Goal: Book appointment/travel/reservation

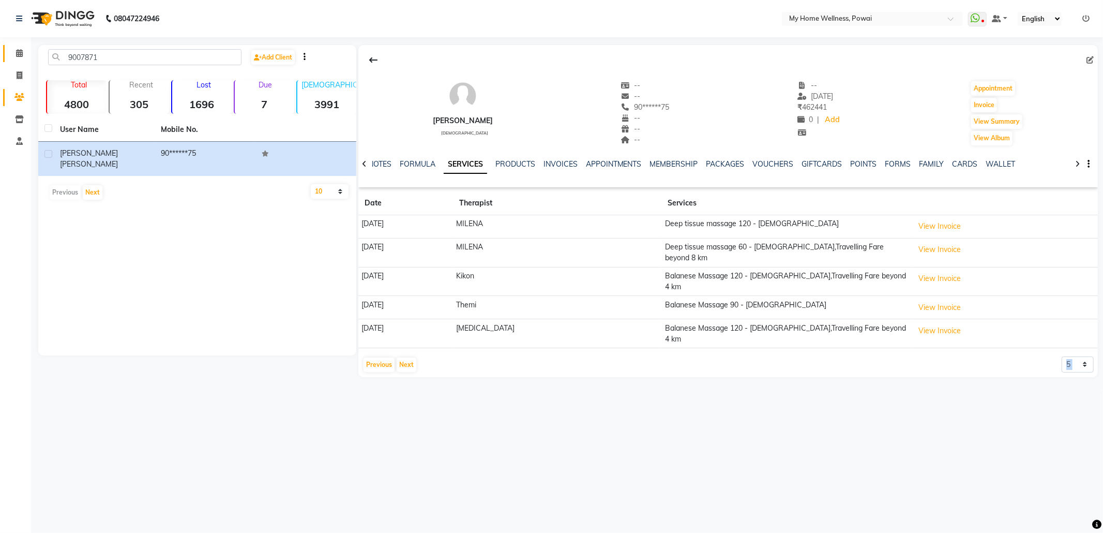
click at [15, 47] on link "Calendar" at bounding box center [15, 53] width 25 height 17
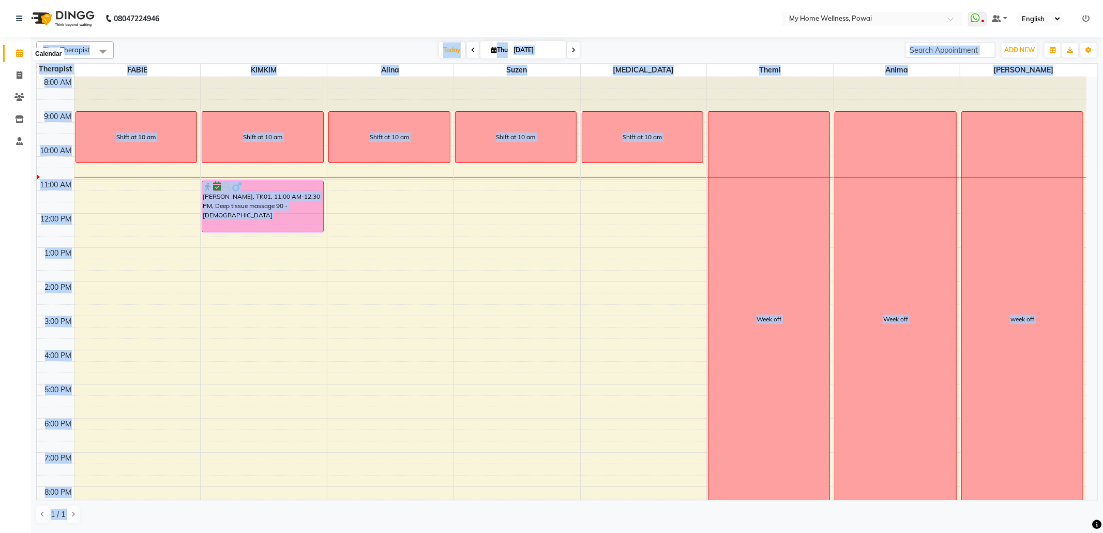
click at [21, 53] on icon at bounding box center [19, 53] width 7 height 8
click at [338, 39] on div "Filter Therapist Select All [PERSON_NAME] [PERSON_NAME] [MEDICAL_DATA] Themi An…" at bounding box center [567, 282] width 1062 height 491
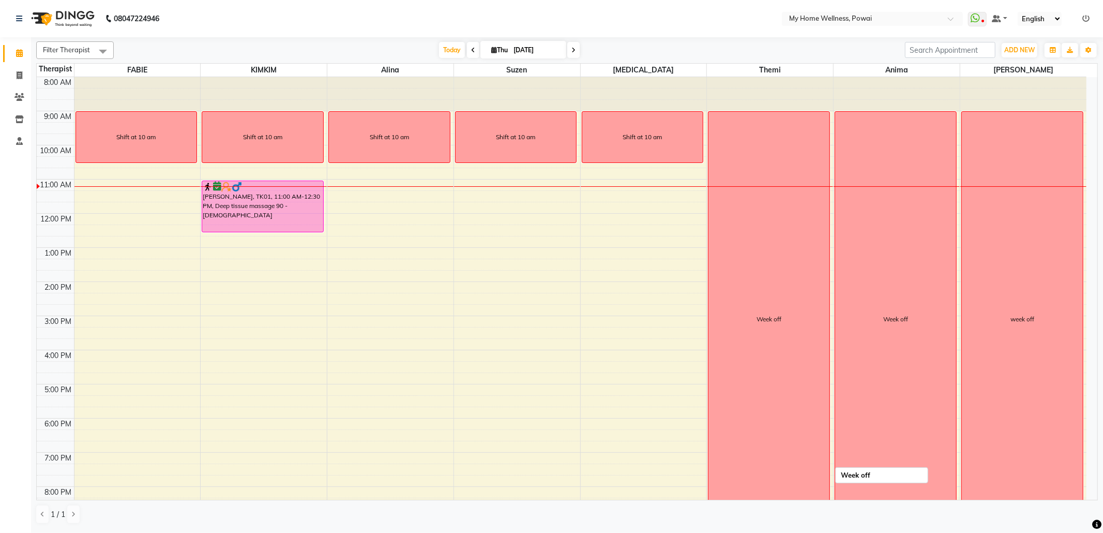
click at [826, 172] on div "8:00 AM 9:00 AM 10:00 AM 11:00 AM 12:00 PM 1:00 PM 2:00 PM 3:00 PM 4:00 PM 5:00…" at bounding box center [562, 315] width 1050 height 477
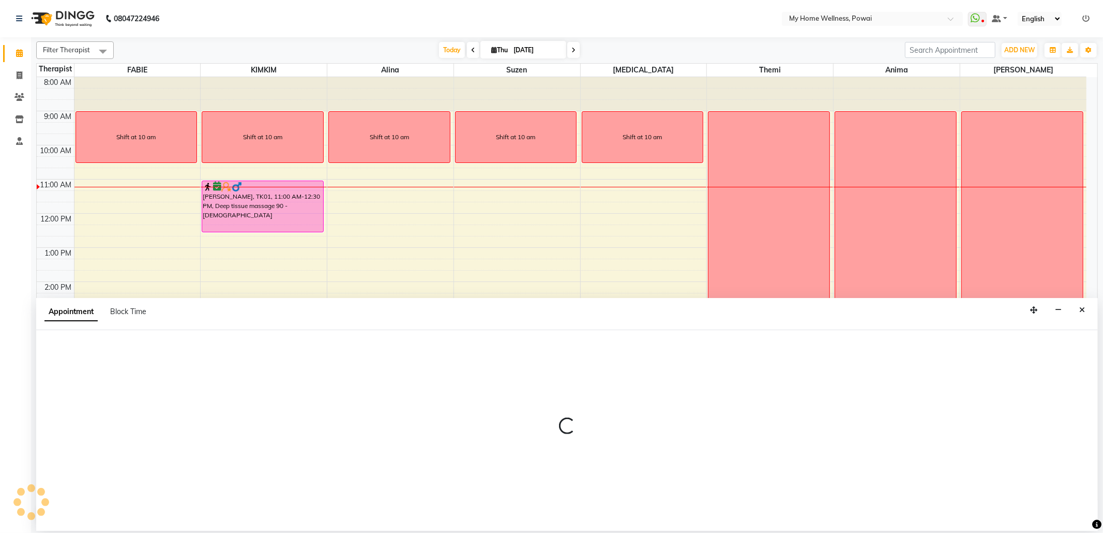
select select "65929"
select select "645"
select select "tentative"
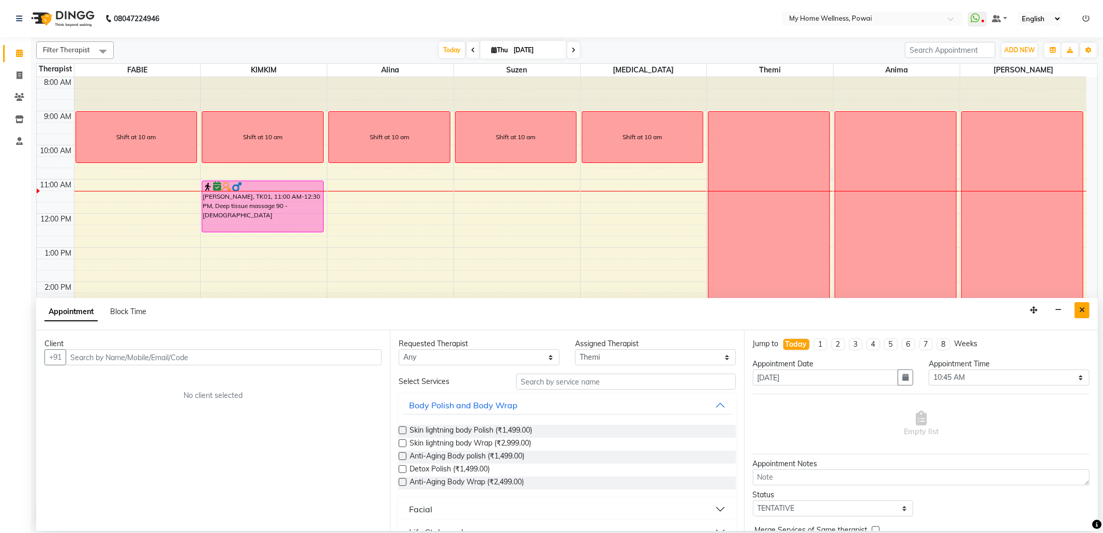
click at [1082, 307] on icon "Close" at bounding box center [1083, 309] width 6 height 7
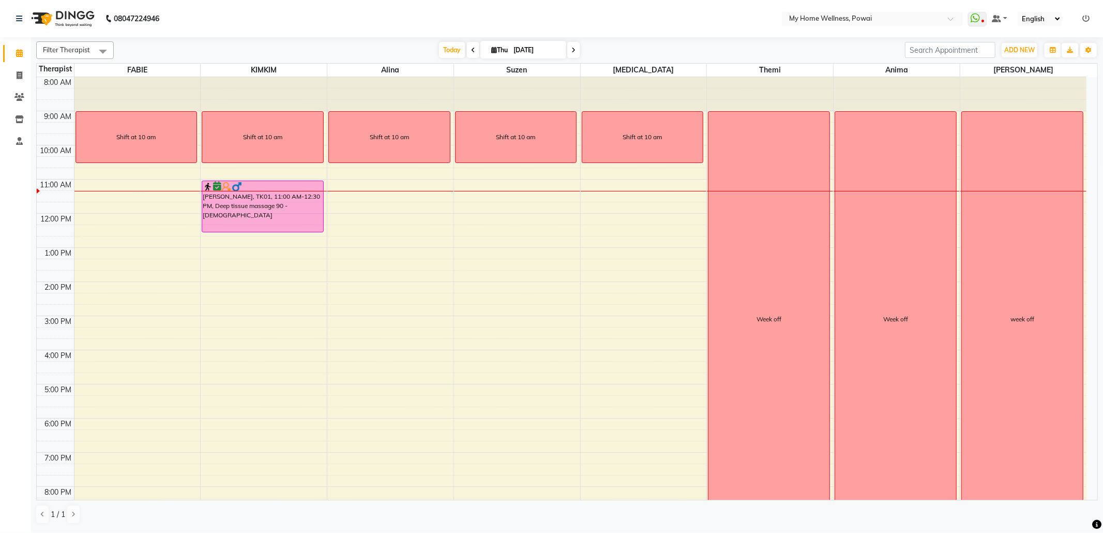
click at [506, 49] on span "Thu" at bounding box center [500, 50] width 22 height 8
select select "9"
select select "2025"
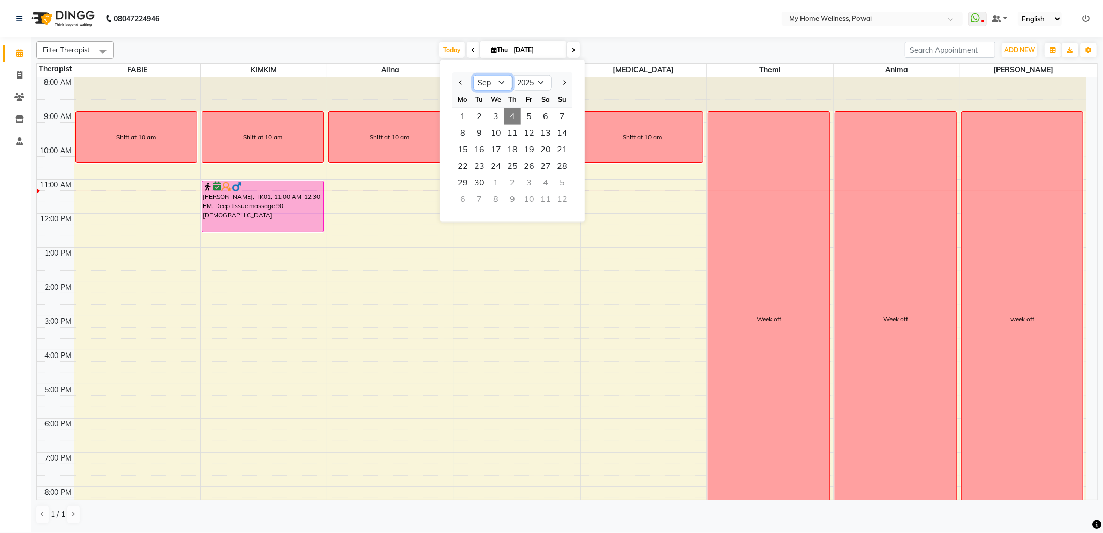
click at [499, 83] on select "Jan Feb Mar Apr May Jun [DATE] Aug Sep Oct Nov Dec" at bounding box center [492, 83] width 39 height 16
select select "8"
click at [473, 75] on select "Jan Feb Mar Apr May Jun [DATE] Aug Sep Oct Nov Dec" at bounding box center [492, 83] width 39 height 16
click at [515, 176] on span "28" at bounding box center [512, 182] width 17 height 17
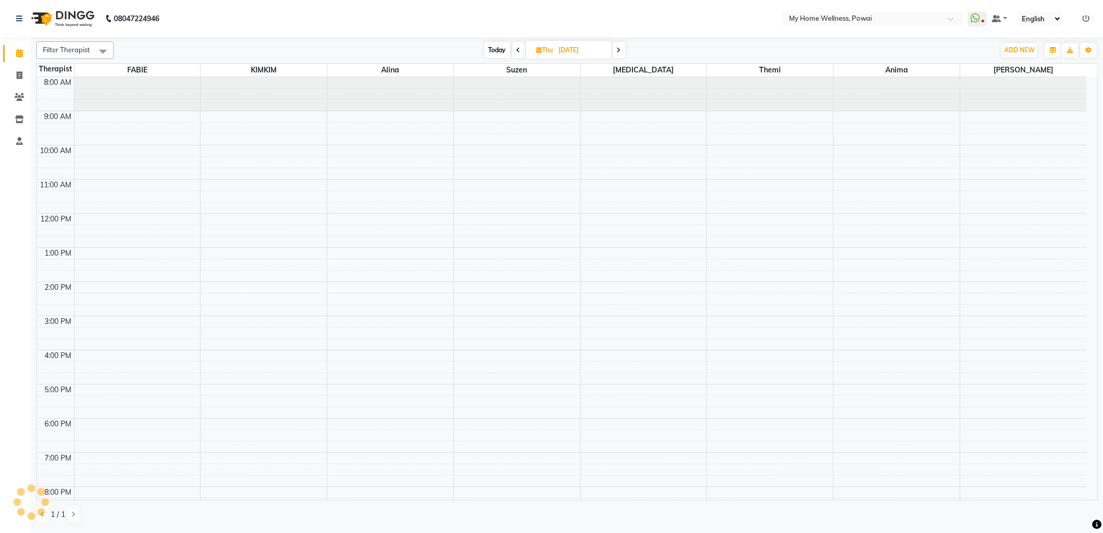
scroll to position [63, 0]
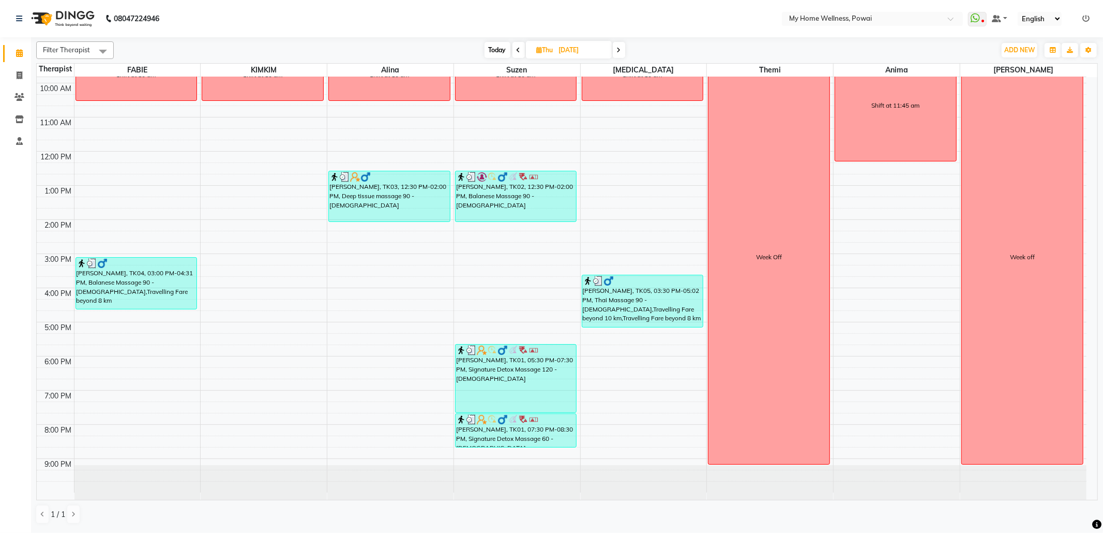
click at [620, 50] on icon at bounding box center [619, 50] width 4 height 6
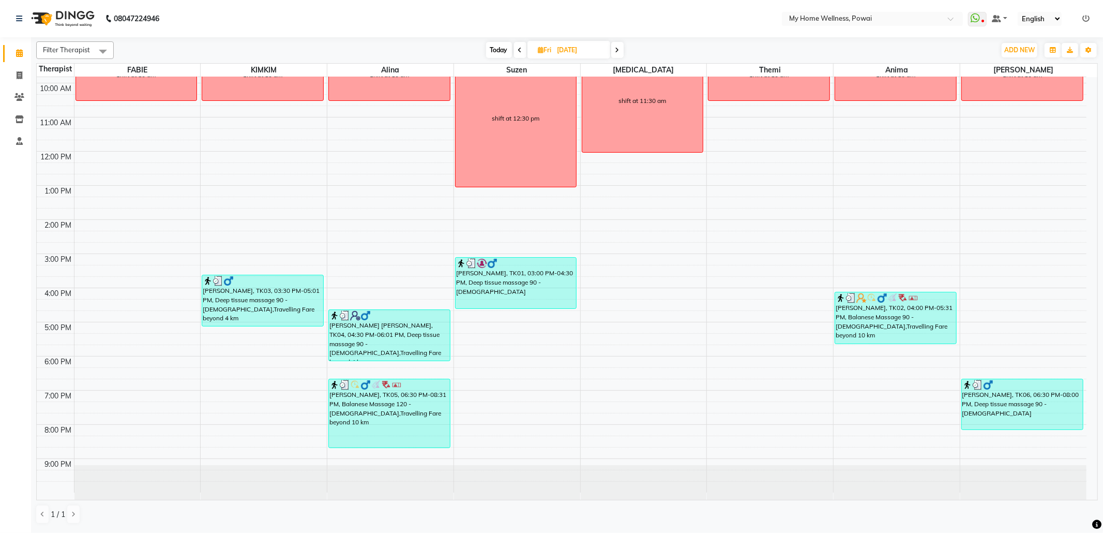
click at [516, 50] on span at bounding box center [520, 50] width 12 height 16
type input "[DATE]"
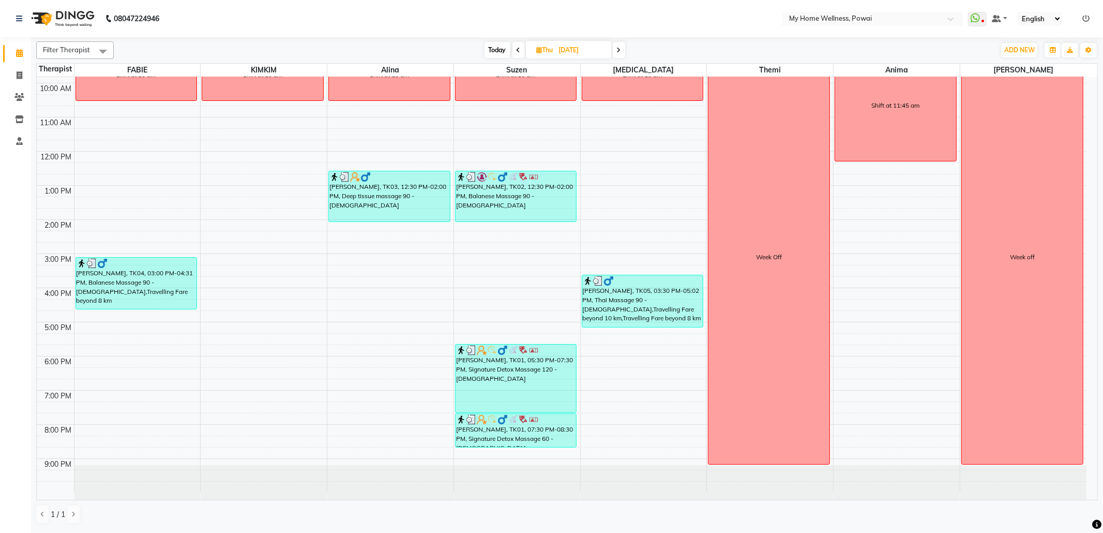
click at [553, 48] on span "Thu" at bounding box center [545, 50] width 22 height 8
select select "8"
select select "2025"
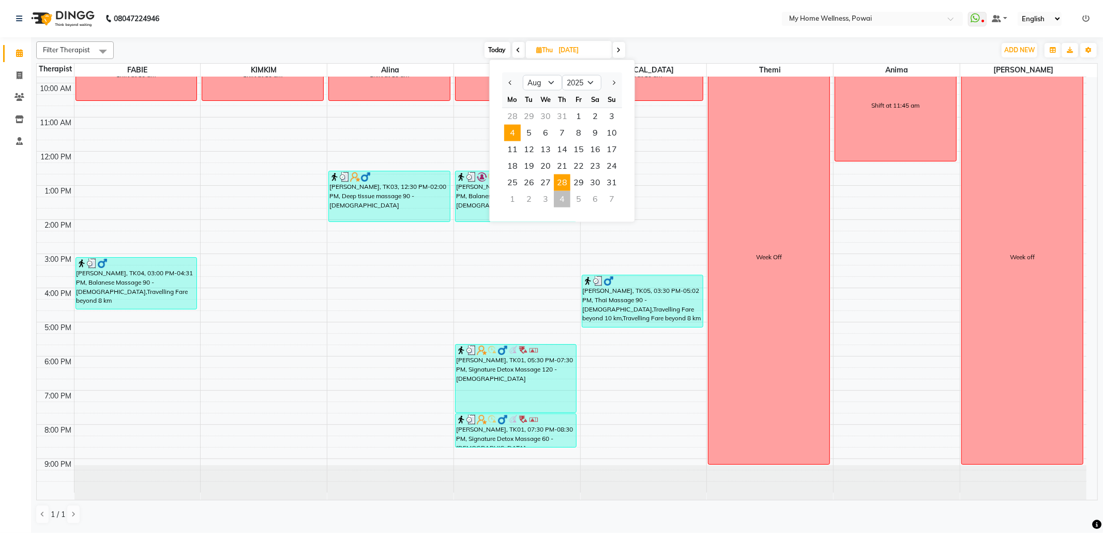
click at [510, 127] on span "4" at bounding box center [512, 133] width 17 height 17
type input "[DATE]"
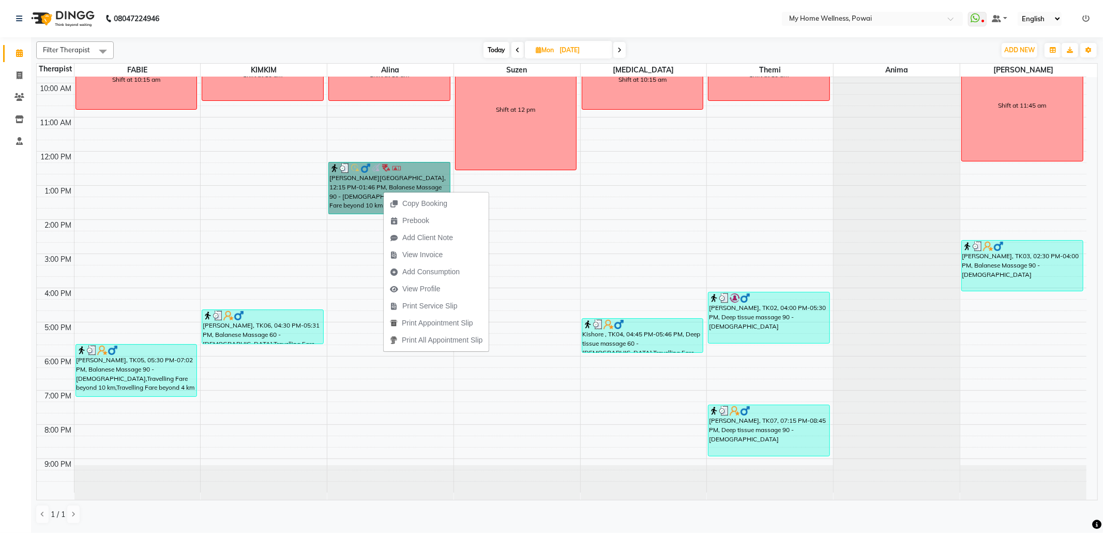
drag, startPoint x: 383, startPoint y: 191, endPoint x: 350, endPoint y: 176, distance: 36.3
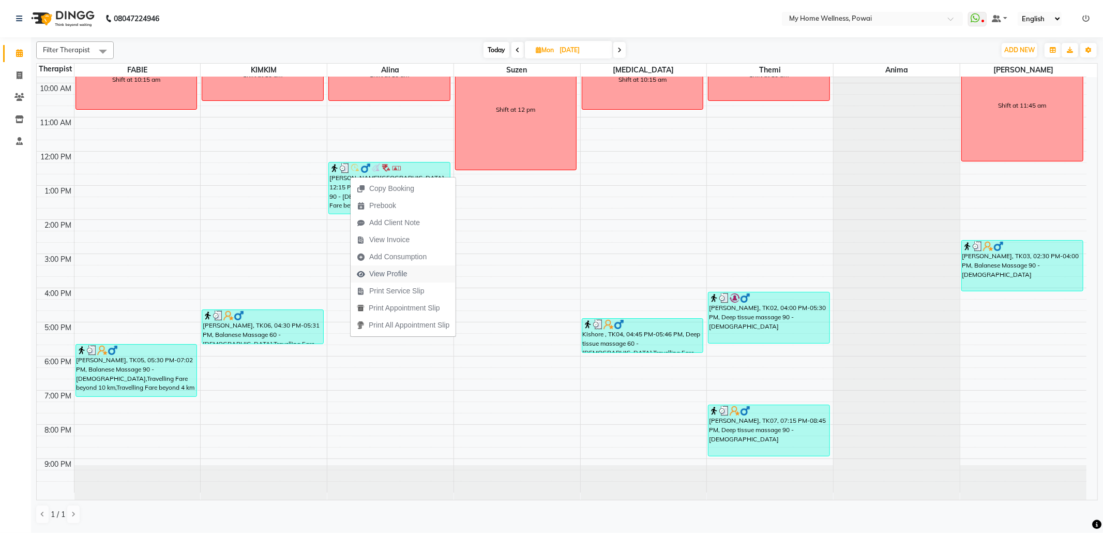
click at [390, 269] on span "View Profile" at bounding box center [388, 273] width 38 height 11
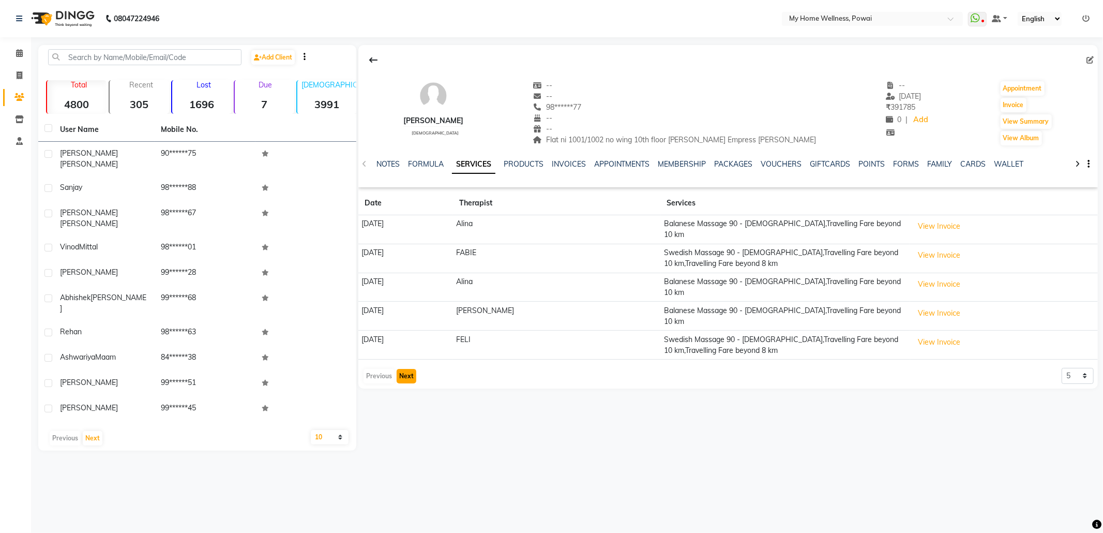
click at [412, 369] on button "Next" at bounding box center [407, 376] width 20 height 14
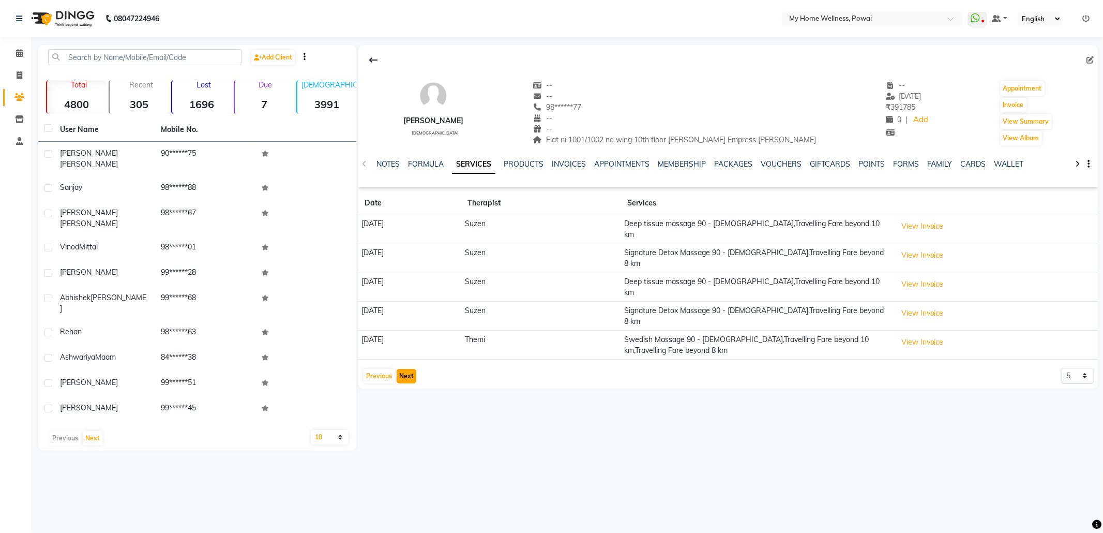
click at [412, 369] on button "Next" at bounding box center [407, 376] width 20 height 14
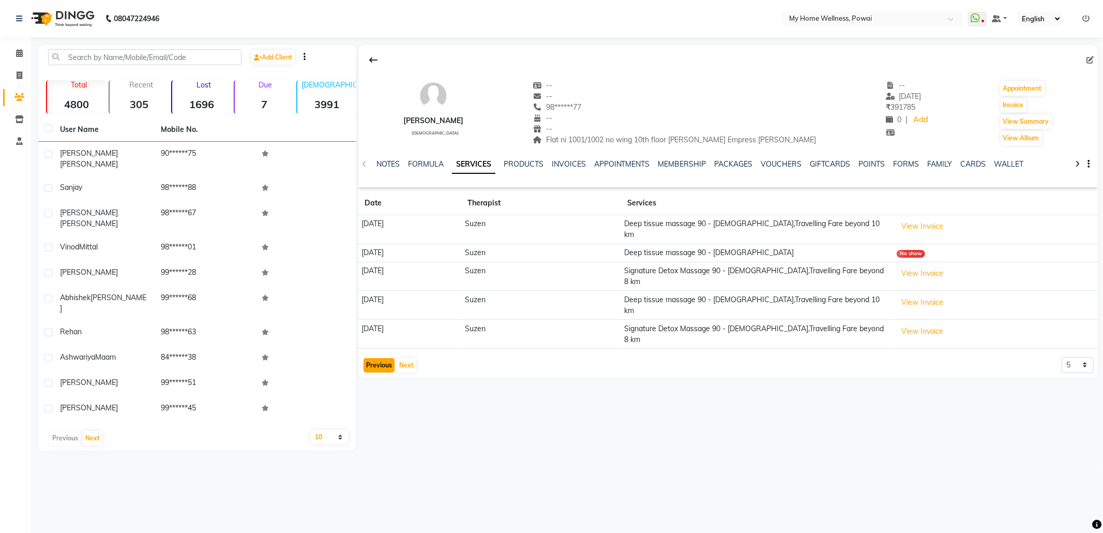
click at [381, 358] on button "Previous" at bounding box center [379, 365] width 31 height 14
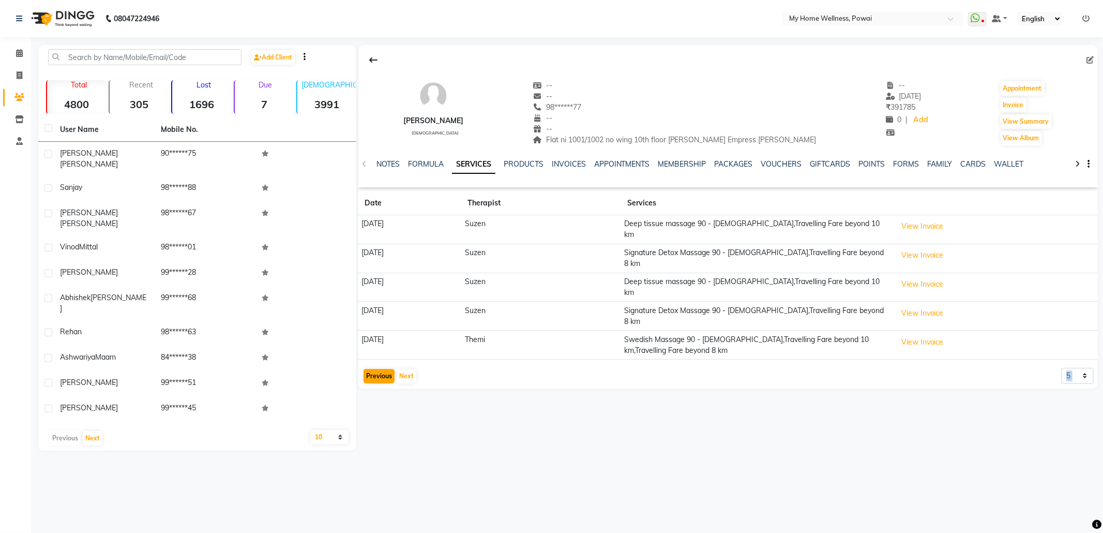
click at [381, 345] on app-client-history "Date Therapist Services [DATE] Suzen Deep tissue massage 90 - [DEMOGRAPHIC_DATA…" at bounding box center [728, 287] width 740 height 193
click at [378, 369] on button "Previous" at bounding box center [379, 376] width 31 height 14
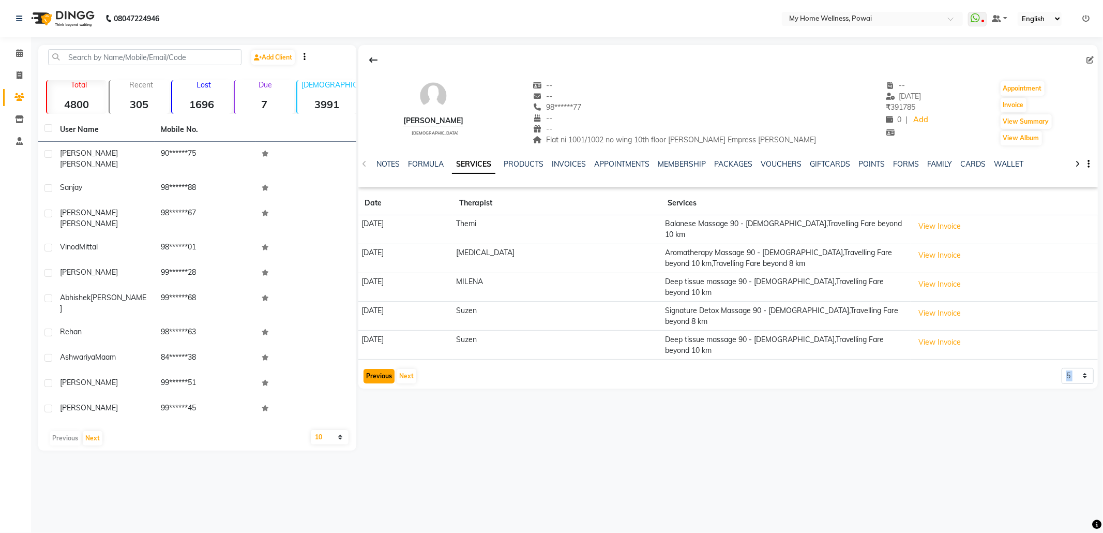
click at [378, 369] on button "Previous" at bounding box center [379, 376] width 31 height 14
click at [378, 368] on div "Previous Next" at bounding box center [390, 376] width 55 height 17
click at [17, 50] on icon at bounding box center [19, 53] width 7 height 8
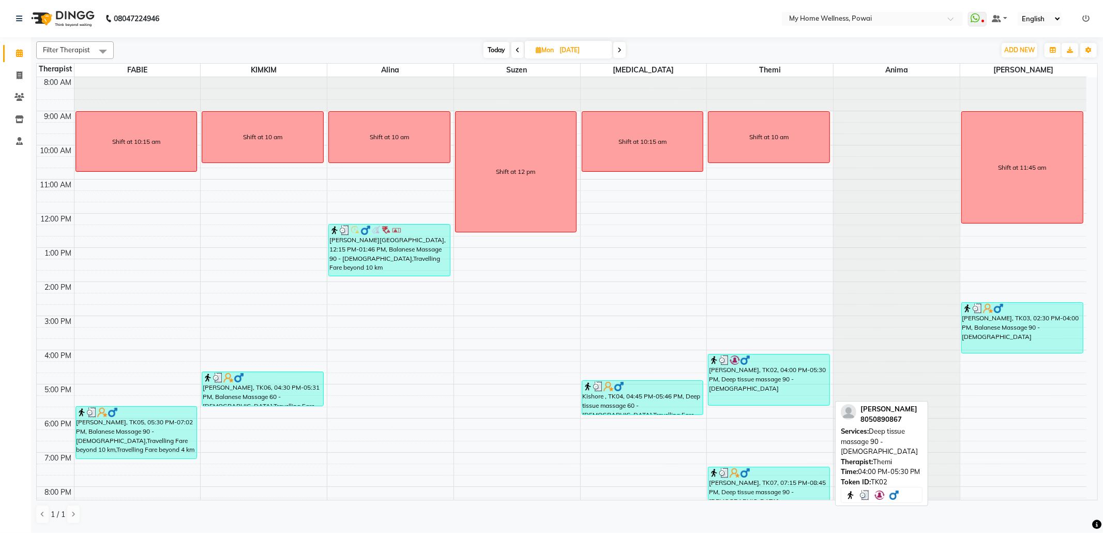
scroll to position [62, 0]
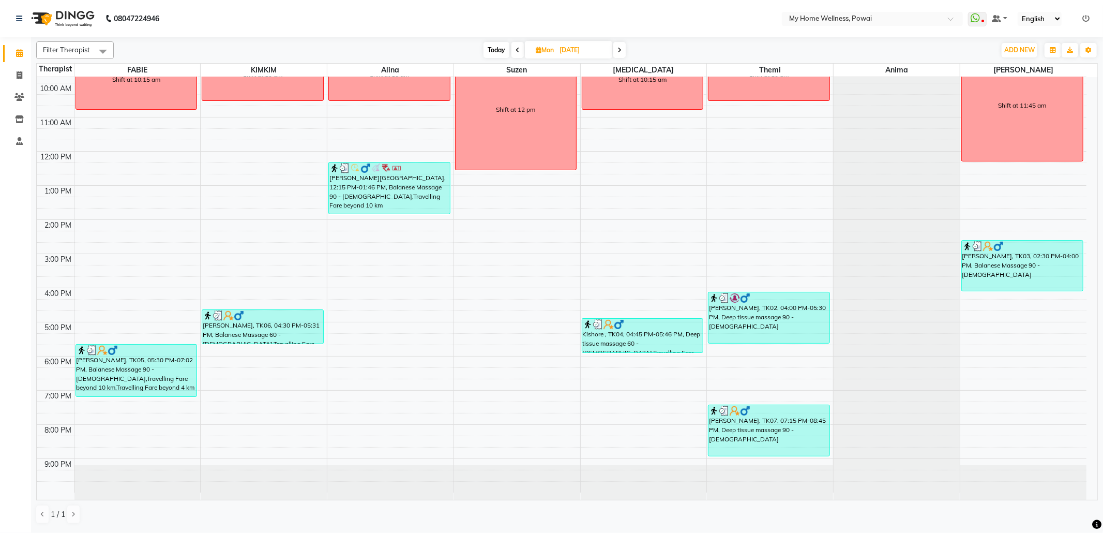
click at [495, 51] on span "Today" at bounding box center [497, 50] width 26 height 16
type input "[DATE]"
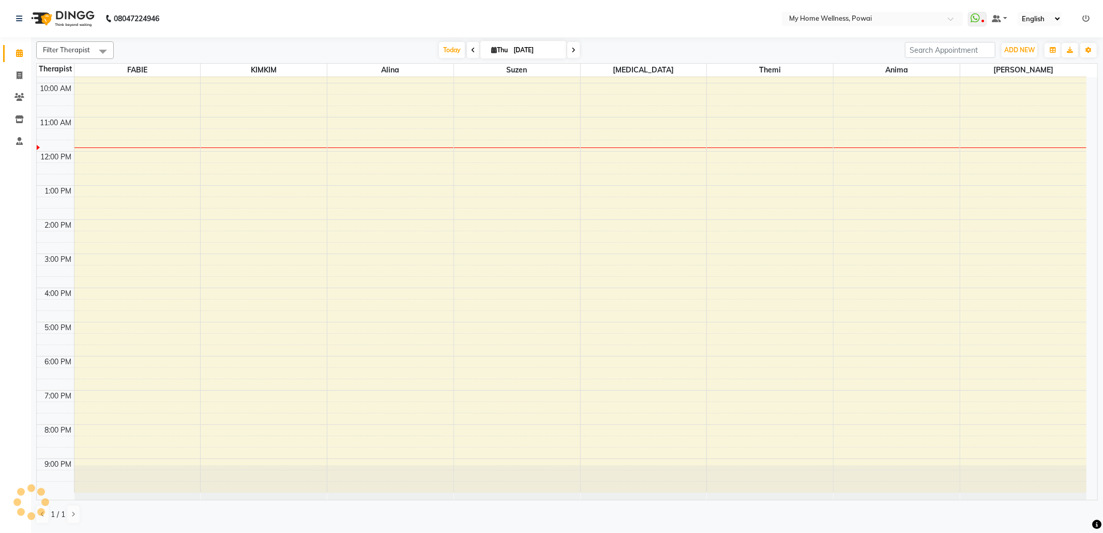
scroll to position [63, 0]
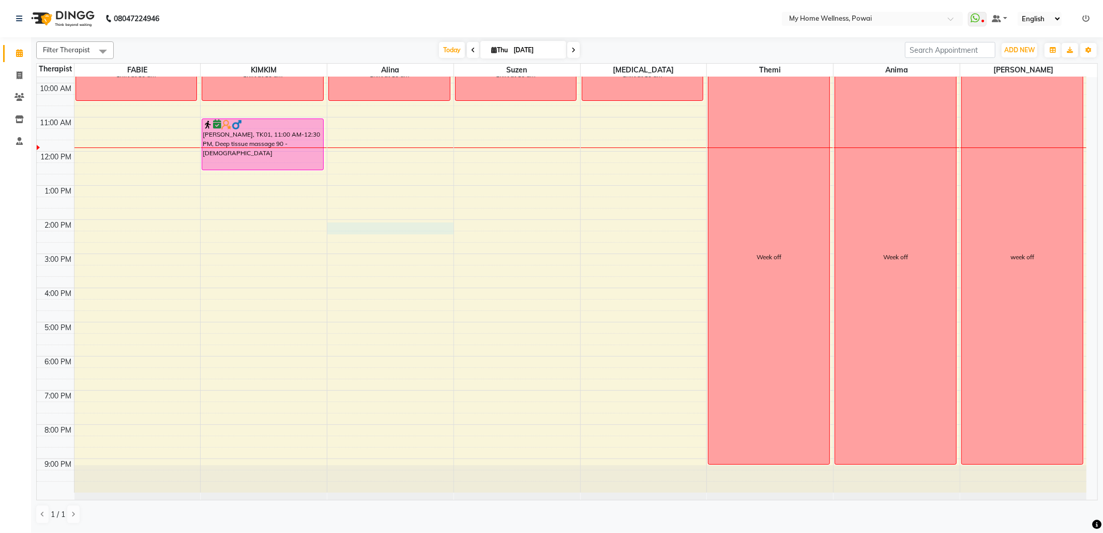
click at [348, 228] on div "8:00 AM 9:00 AM 10:00 AM 11:00 AM 12:00 PM 1:00 PM 2:00 PM 3:00 PM 4:00 PM 5:00…" at bounding box center [562, 253] width 1050 height 477
select select "30586"
select select "tentative"
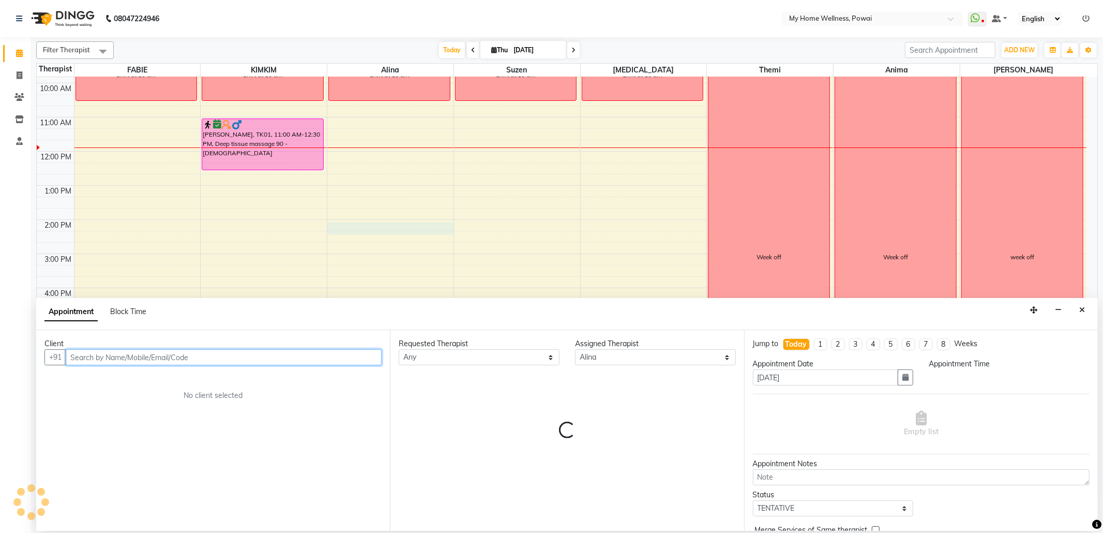
select select "840"
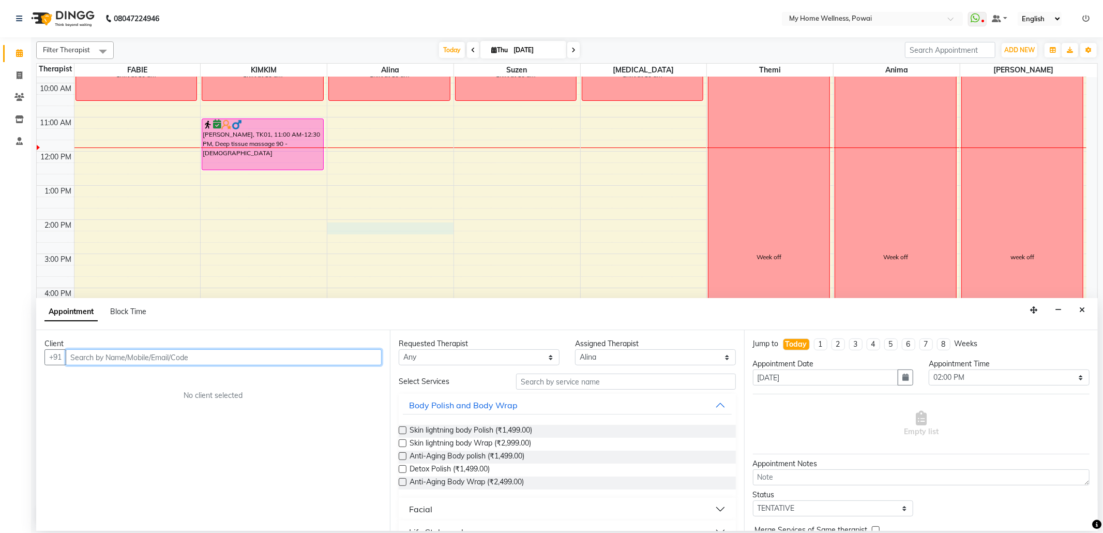
click at [249, 363] on input "text" at bounding box center [224, 357] width 316 height 16
click at [247, 363] on input "text" at bounding box center [224, 357] width 316 height 16
click at [245, 363] on input "text" at bounding box center [224, 357] width 316 height 16
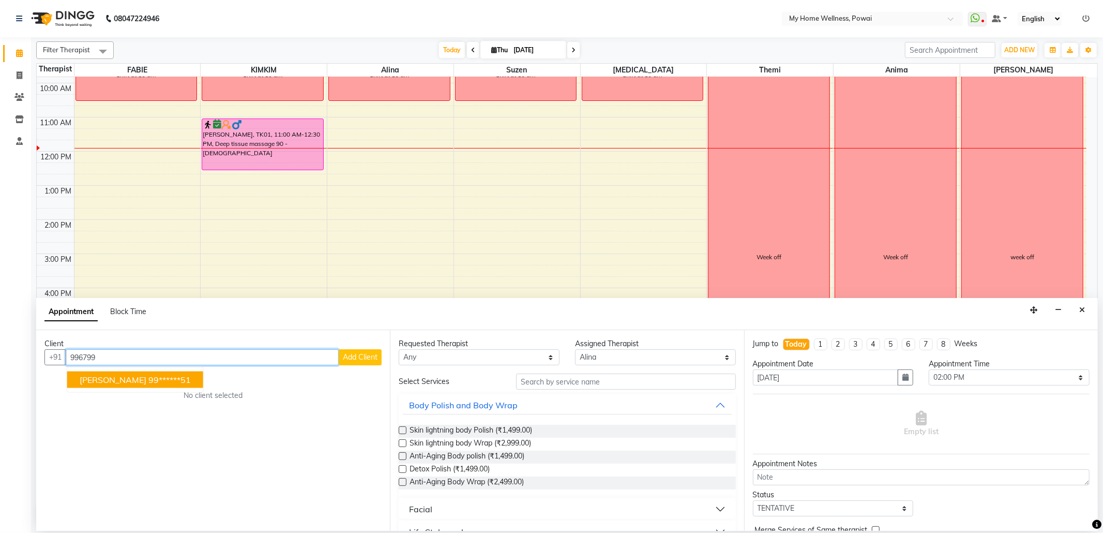
drag, startPoint x: 133, startPoint y: 385, endPoint x: 133, endPoint y: 390, distance: 5.2
click at [133, 385] on button "[PERSON_NAME] 99******51" at bounding box center [135, 379] width 136 height 17
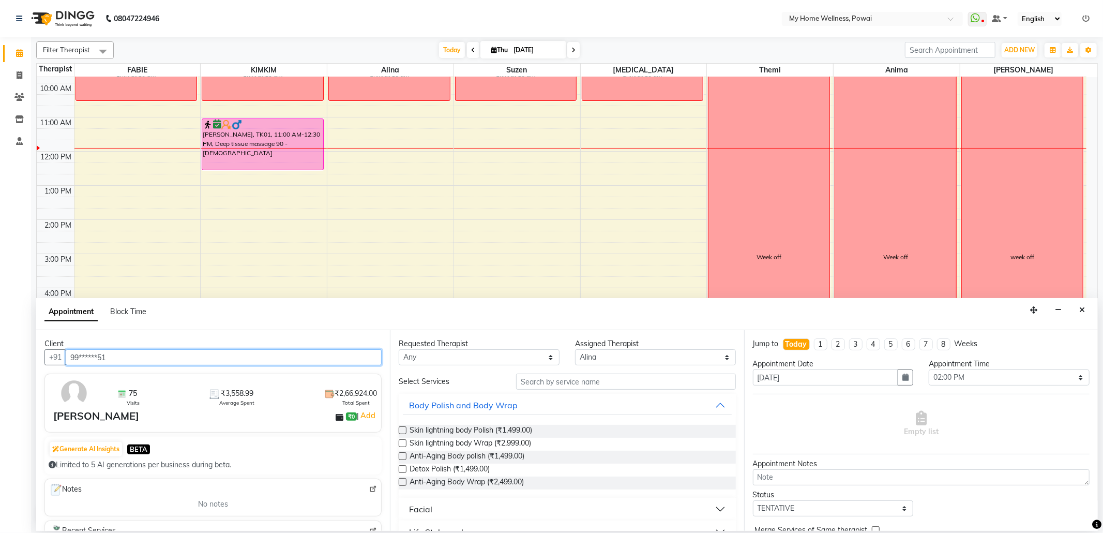
type input "99******51"
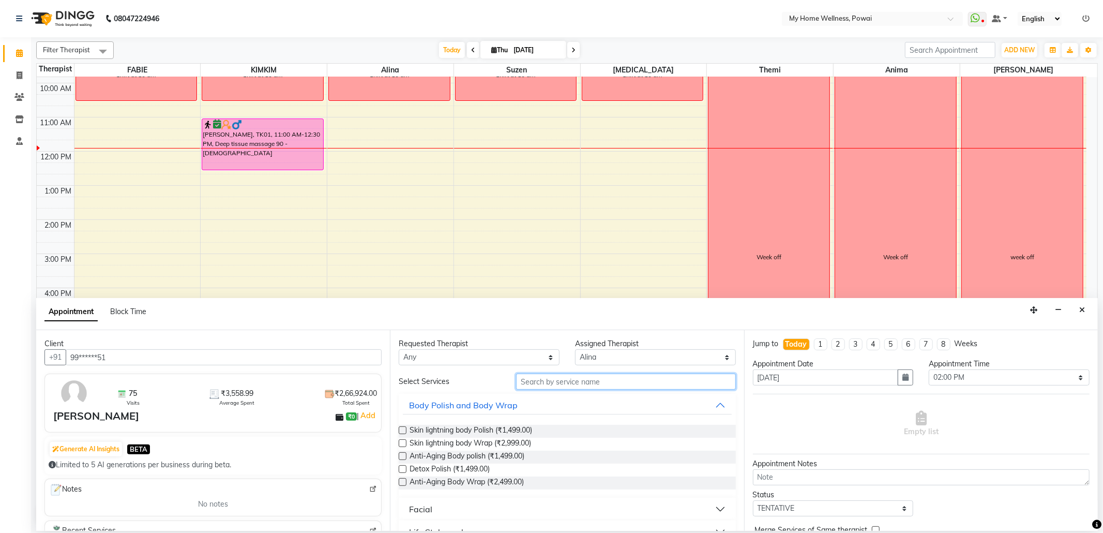
click at [596, 382] on input "text" at bounding box center [625, 381] width 219 height 16
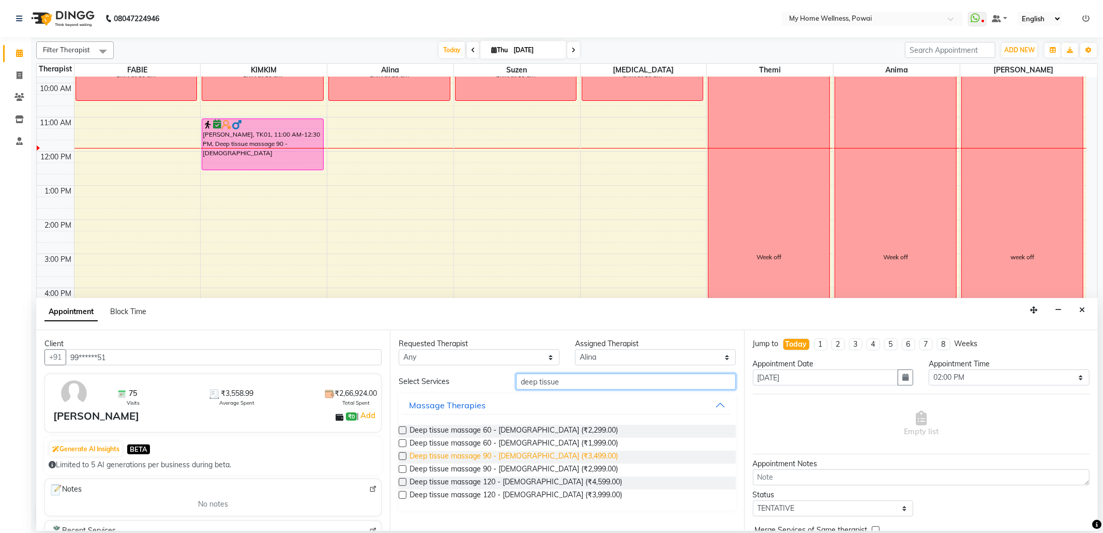
type input "deep tissue"
click at [423, 454] on span "Deep tissue massage 90 - [DEMOGRAPHIC_DATA] (₹3,499.00)" at bounding box center [514, 457] width 208 height 13
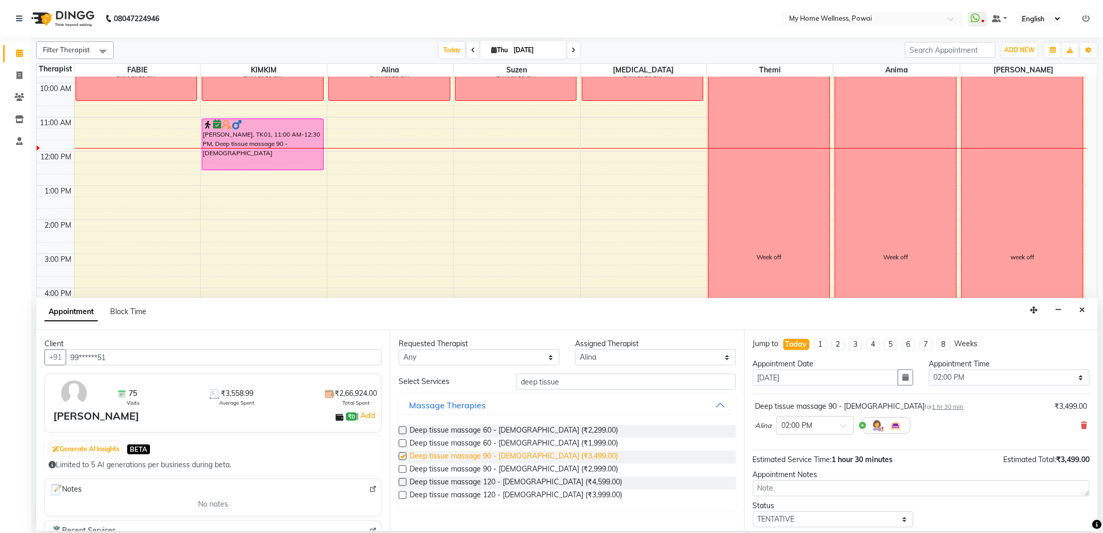
checkbox input "false"
click at [1070, 375] on select "Select 09:00 AM 09:15 AM 09:30 AM 09:45 AM 10:00 AM 10:15 AM 10:30 AM 10:45 AM …" at bounding box center [1009, 377] width 161 height 16
select select "870"
click at [929, 370] on select "Select 09:00 AM 09:15 AM 09:30 AM 09:45 AM 10:00 AM 10:15 AM 10:30 AM 10:45 AM …" at bounding box center [1009, 377] width 161 height 16
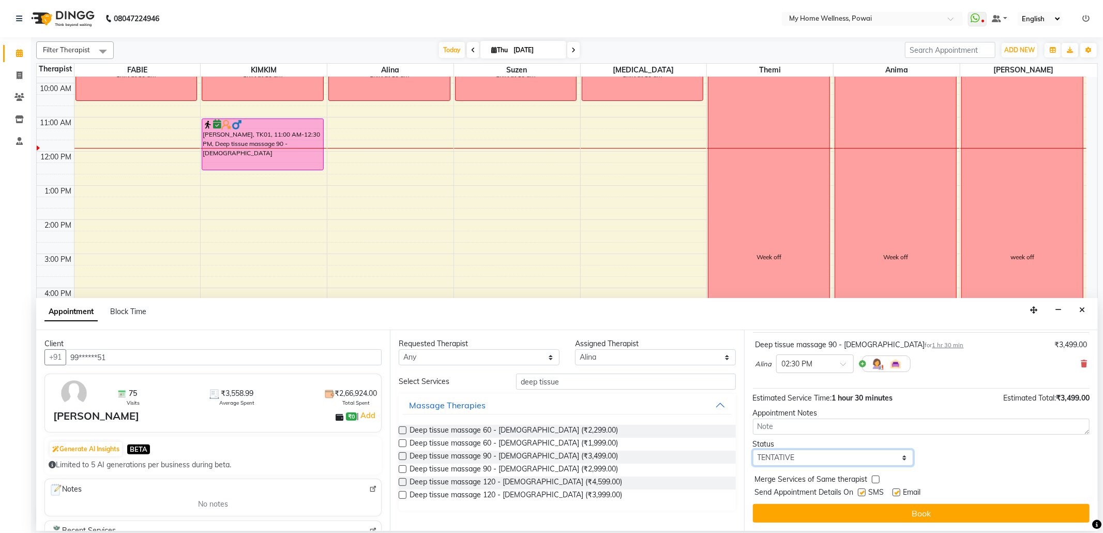
click at [898, 456] on select "Select TENTATIVE CONFIRM CHECK-IN UPCOMING" at bounding box center [833, 458] width 161 height 16
select select "confirm booking"
click at [753, 450] on select "Select TENTATIVE CONFIRM CHECK-IN UPCOMING" at bounding box center [833, 458] width 161 height 16
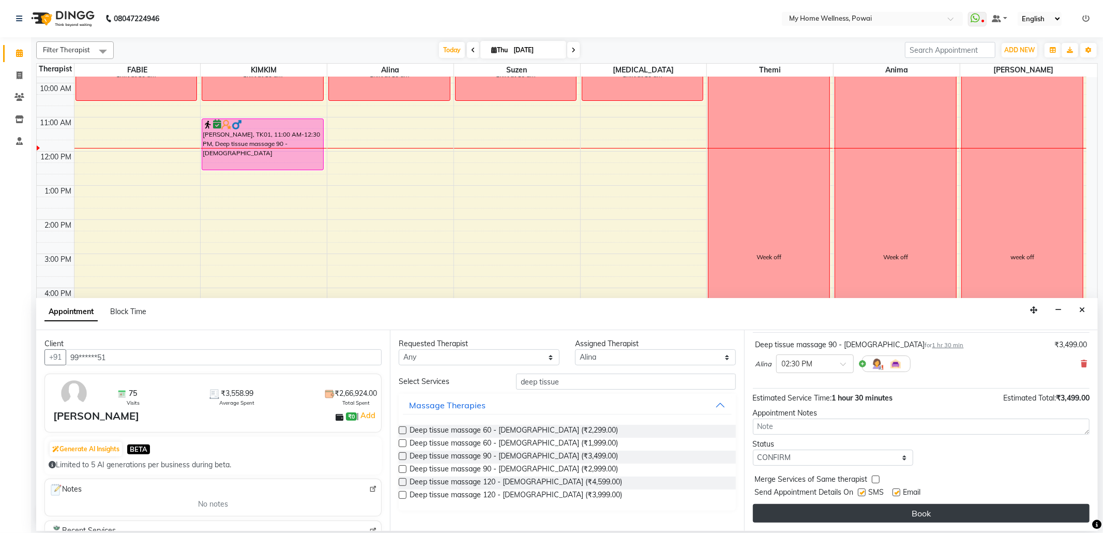
click at [833, 513] on button "Book" at bounding box center [921, 513] width 337 height 19
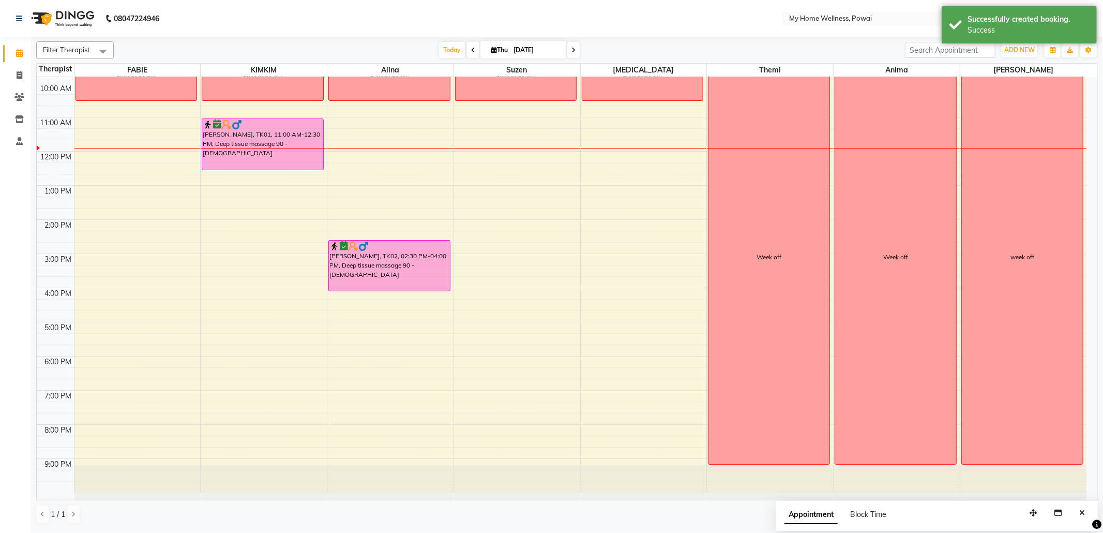
click at [468, 194] on div "8:00 AM 9:00 AM 10:00 AM 11:00 AM 12:00 PM 1:00 PM 2:00 PM 3:00 PM 4:00 PM 5:00…" at bounding box center [562, 253] width 1050 height 477
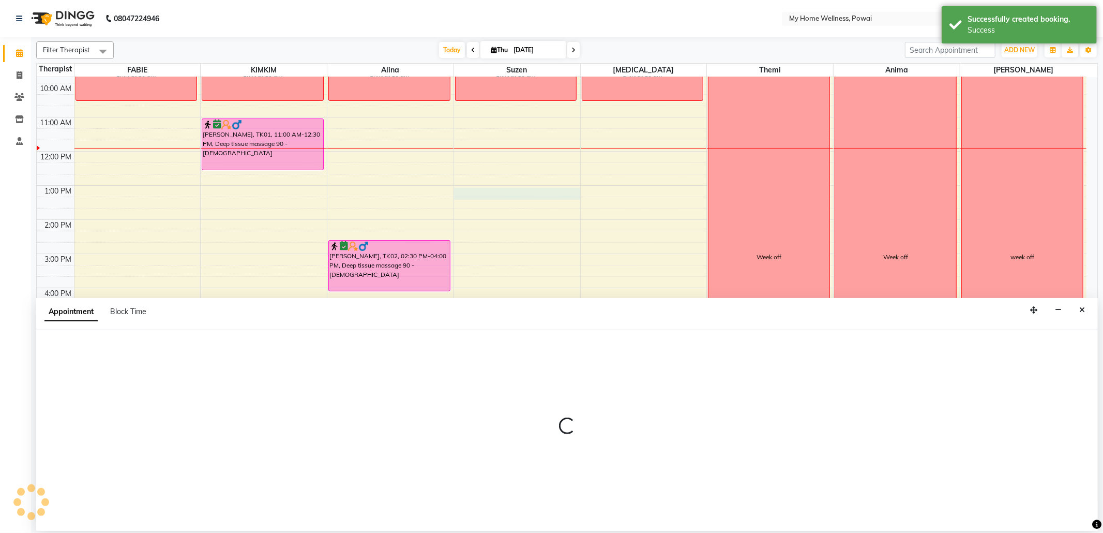
select select "29657"
select select "780"
select select "tentative"
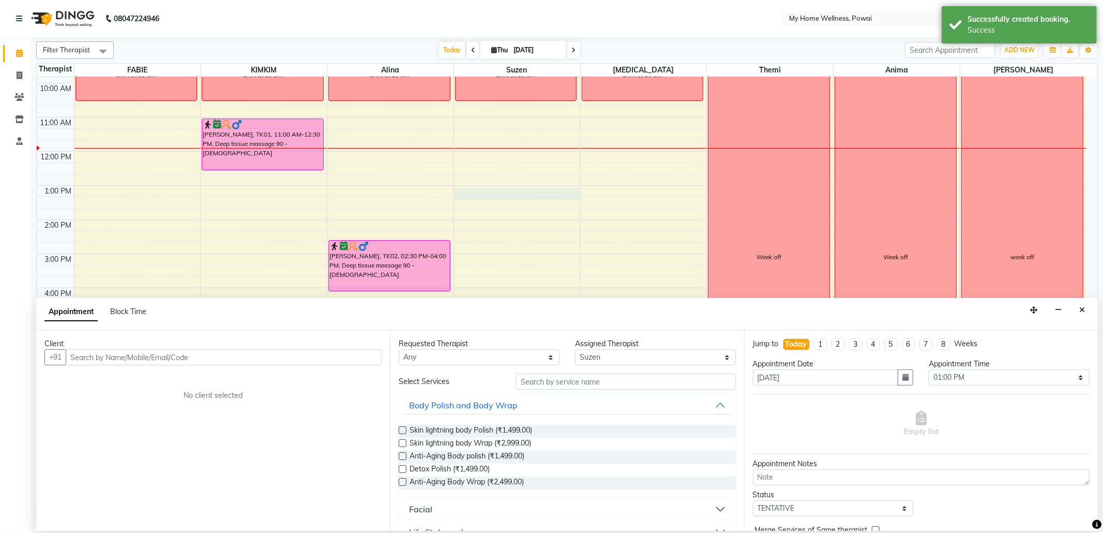
click at [259, 361] on input "text" at bounding box center [224, 357] width 316 height 16
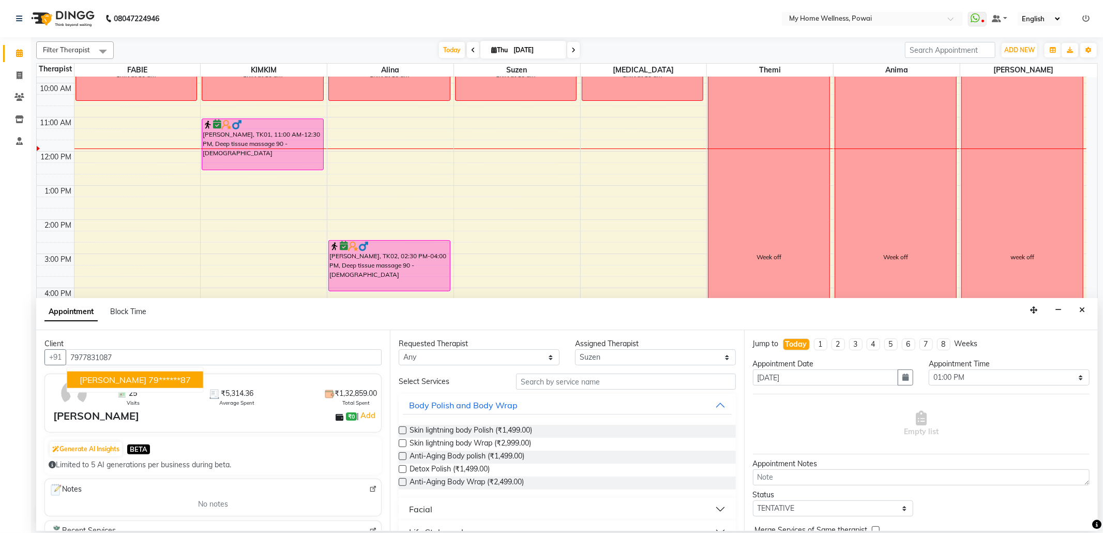
click at [148, 384] on ngb-highlight "79******87" at bounding box center [169, 380] width 42 height 10
type input "79******87"
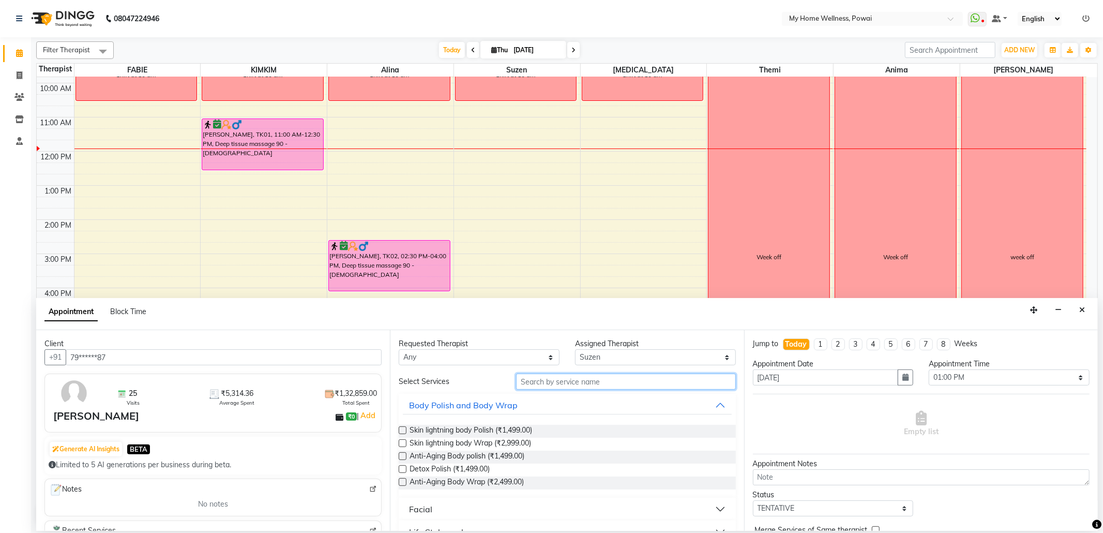
drag, startPoint x: 532, startPoint y: 384, endPoint x: 540, endPoint y: 384, distance: 8.3
click at [533, 384] on input "text" at bounding box center [625, 381] width 219 height 16
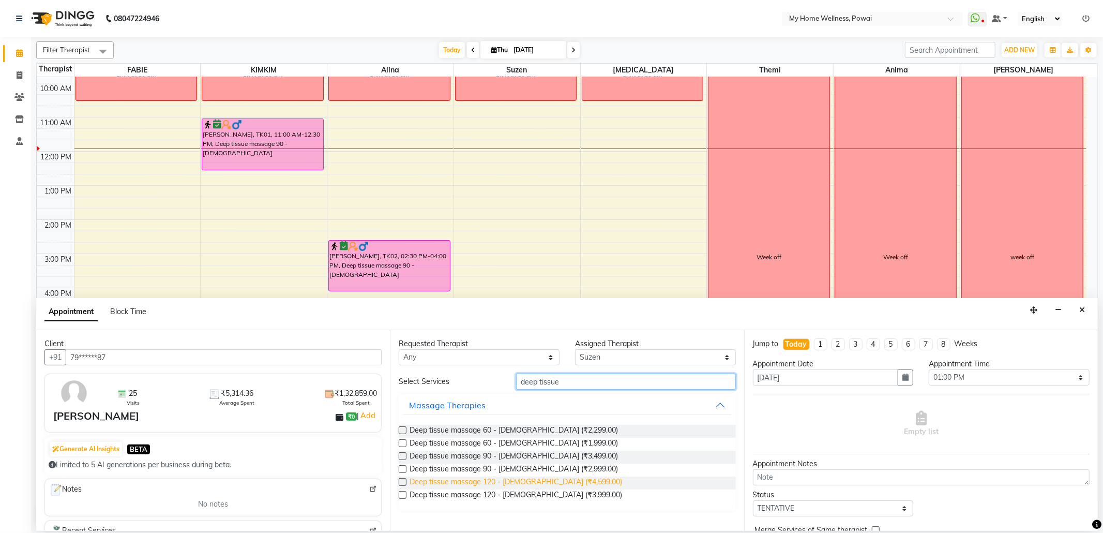
type input "deep tissue"
click at [512, 481] on span "Deep tissue massage 120 - [DEMOGRAPHIC_DATA] (₹4,599.00)" at bounding box center [516, 482] width 213 height 13
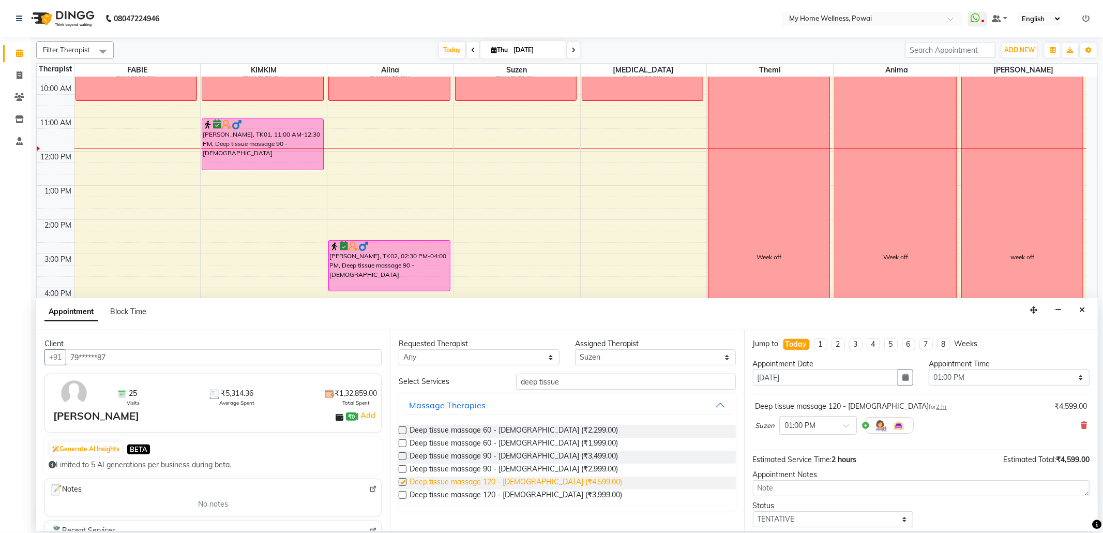
checkbox input "false"
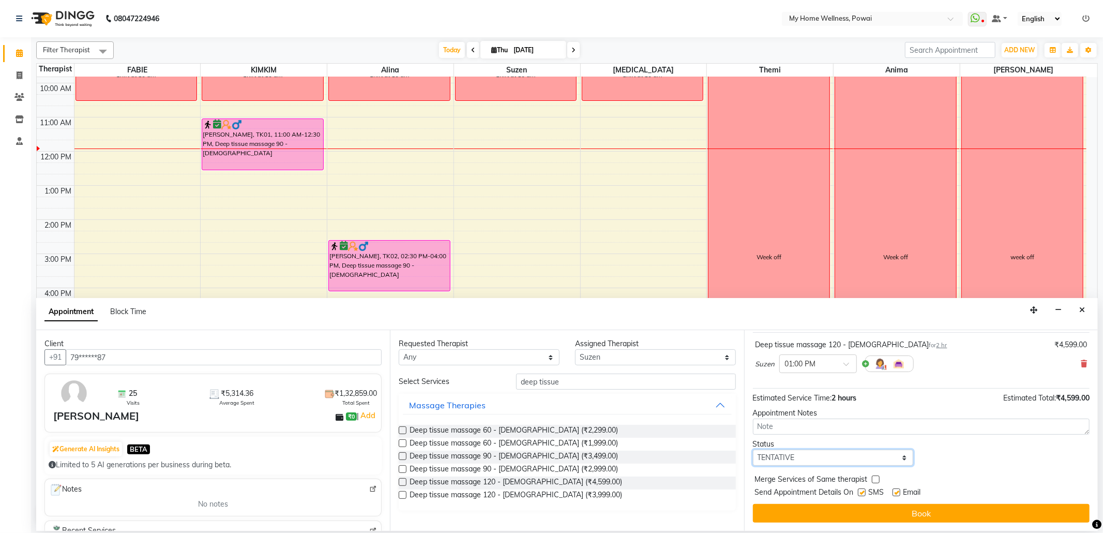
click at [899, 458] on select "Select TENTATIVE CONFIRM CHECK-IN UPCOMING" at bounding box center [833, 458] width 161 height 16
select select "confirm booking"
click at [753, 450] on select "Select TENTATIVE CONFIRM CHECK-IN UPCOMING" at bounding box center [833, 458] width 161 height 16
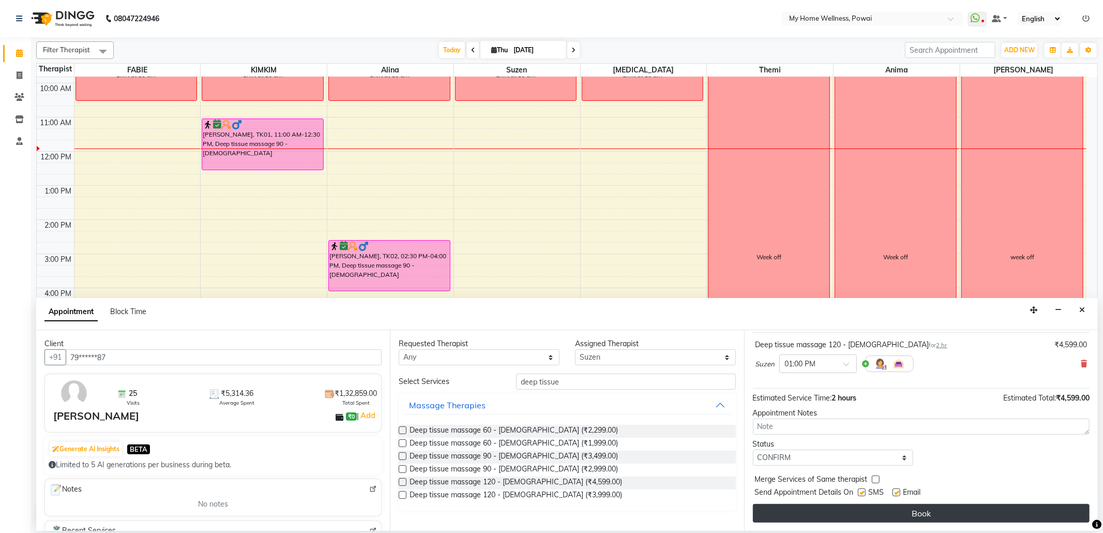
click at [839, 507] on button "Book" at bounding box center [921, 513] width 337 height 19
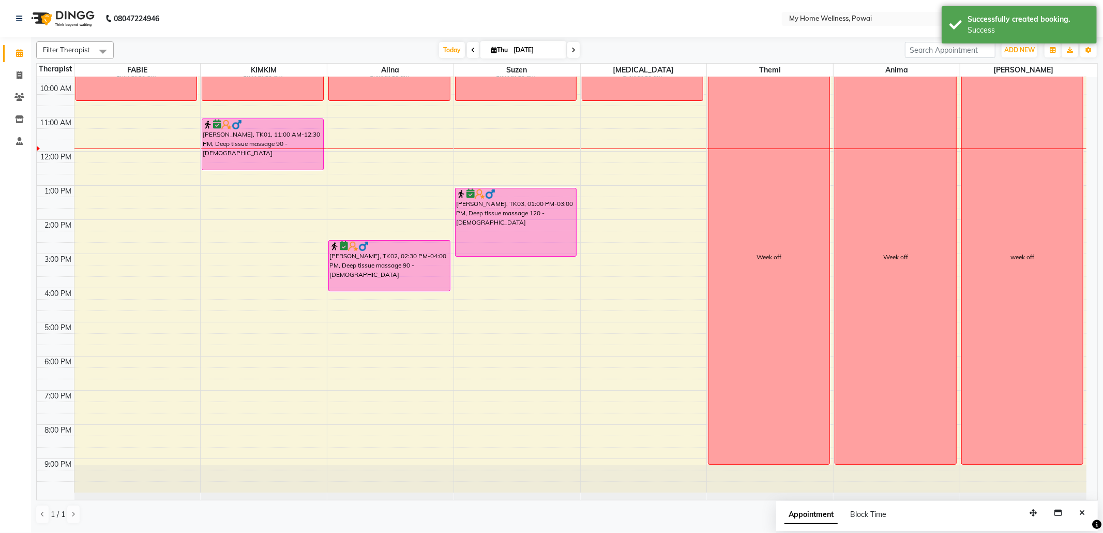
click at [511, 308] on div "8:00 AM 9:00 AM 10:00 AM 11:00 AM 12:00 PM 1:00 PM 2:00 PM 3:00 PM 4:00 PM 5:00…" at bounding box center [562, 253] width 1050 height 477
select select "29657"
select select "tentative"
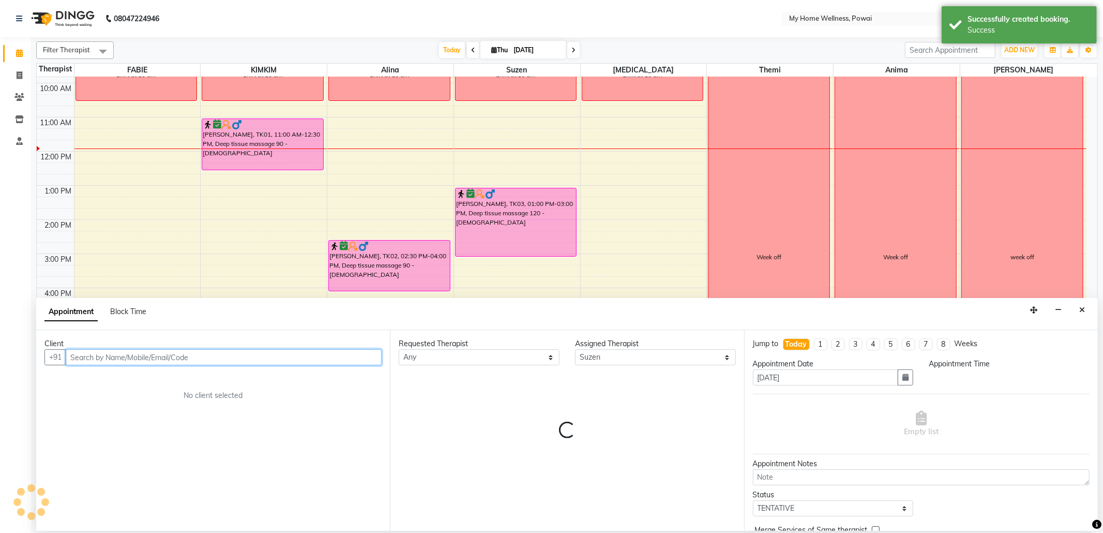
select select "975"
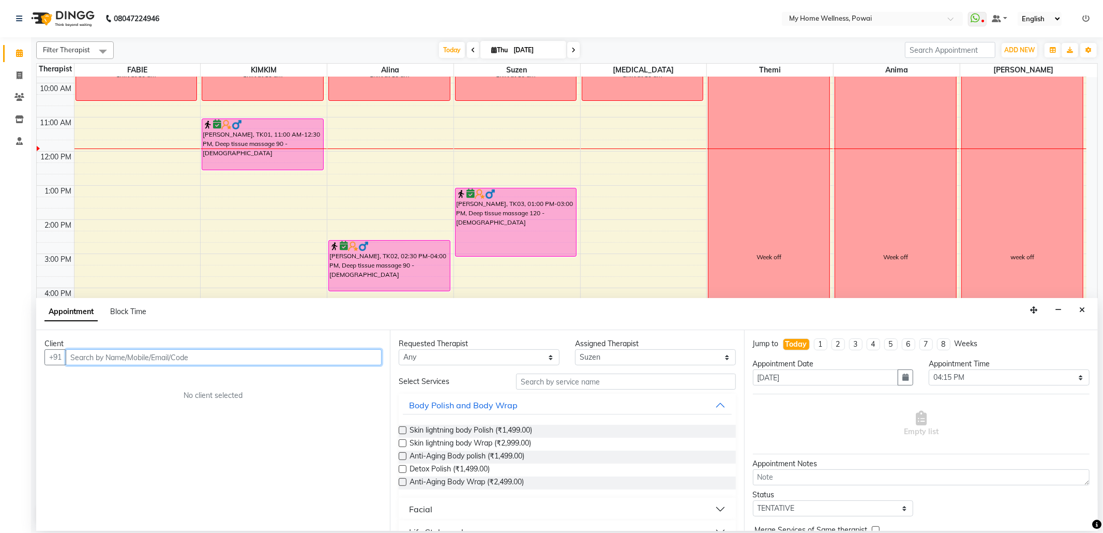
click at [300, 361] on input "text" at bounding box center [224, 357] width 316 height 16
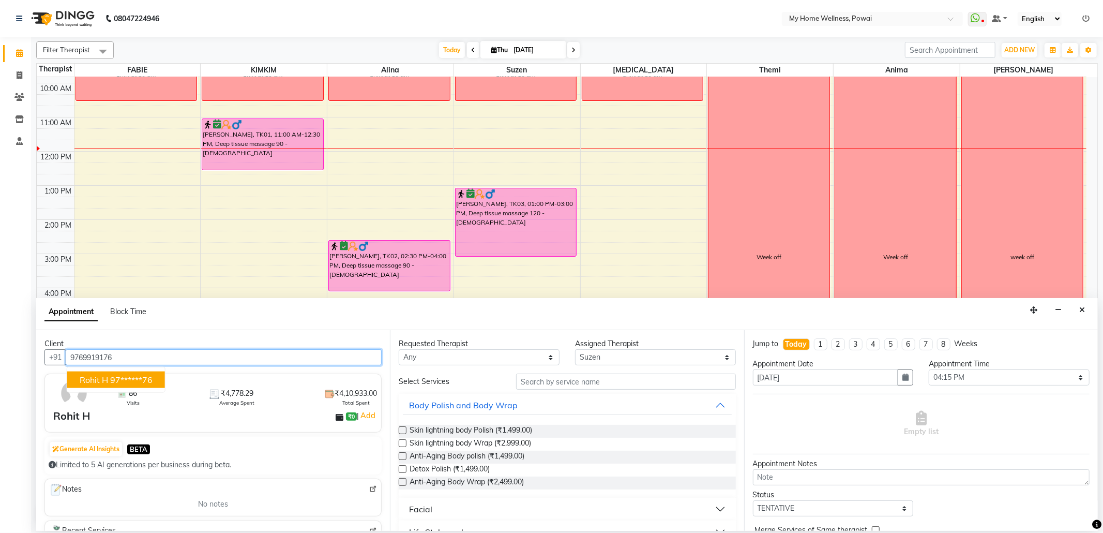
click at [121, 372] on button "Rohit H 97******76" at bounding box center [116, 379] width 98 height 17
type input "97******76"
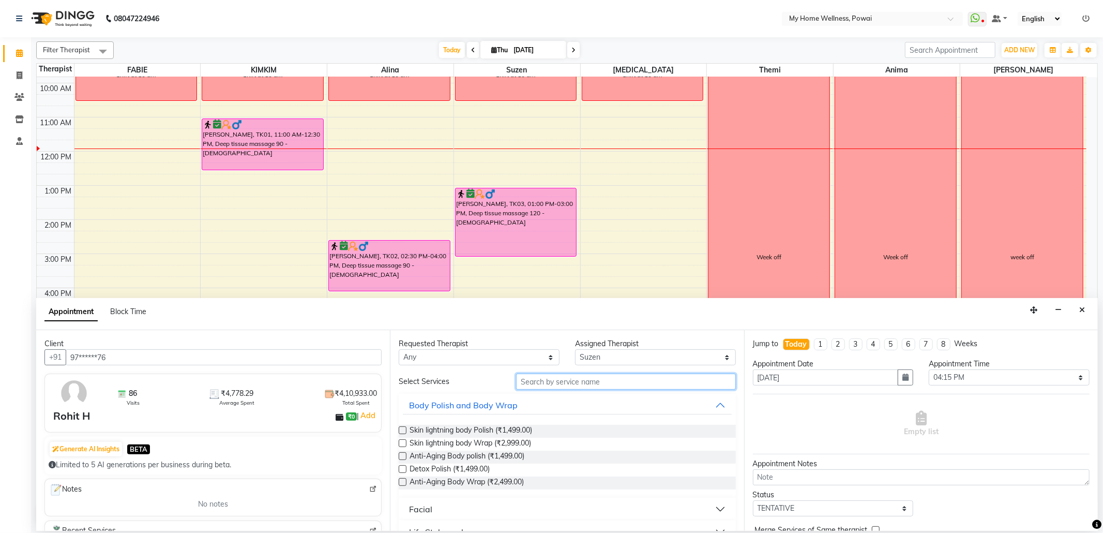
click at [586, 385] on input "text" at bounding box center [625, 381] width 219 height 16
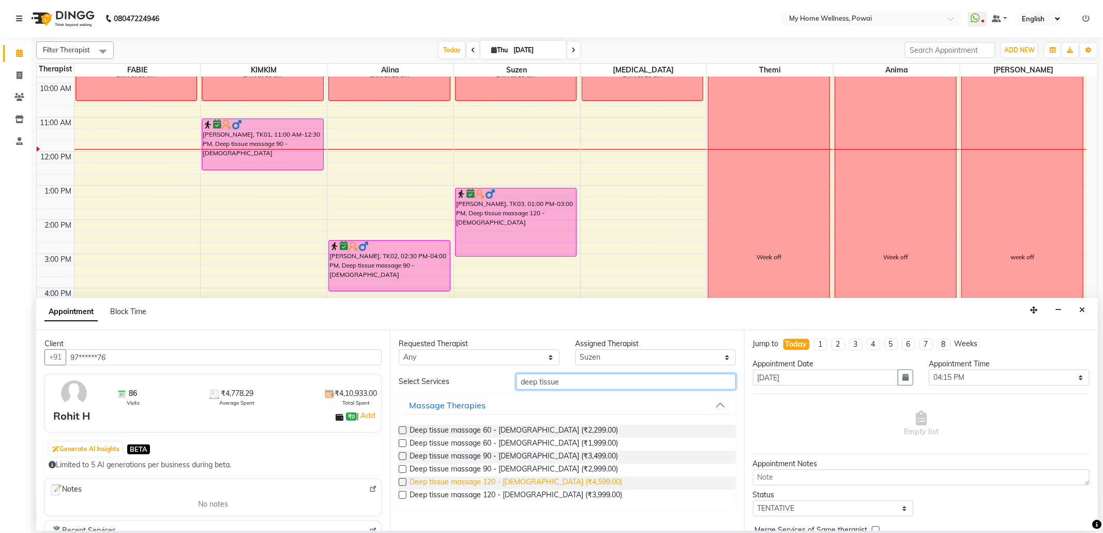
type input "deep tissue"
click at [536, 481] on span "Deep tissue massage 120 - [DEMOGRAPHIC_DATA] (₹4,599.00)" at bounding box center [516, 482] width 213 height 13
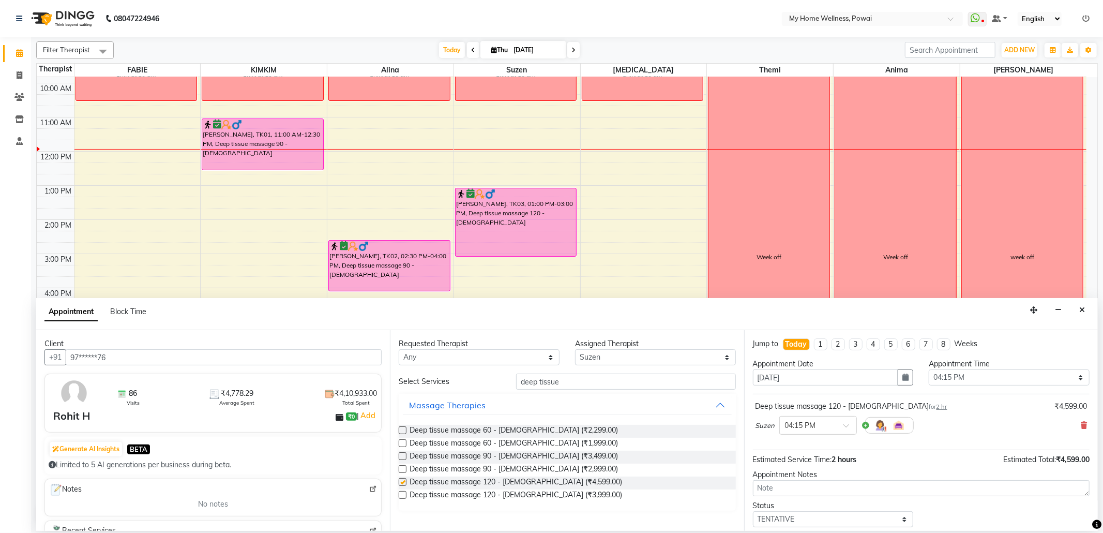
checkbox input "false"
click at [1069, 379] on select "Select 09:00 AM 09:15 AM 09:30 AM 09:45 AM 10:00 AM 10:15 AM 10:30 AM 10:45 AM …" at bounding box center [1009, 377] width 161 height 16
select select "990"
click at [929, 370] on select "Select 09:00 AM 09:15 AM 09:30 AM 09:45 AM 10:00 AM 10:15 AM 10:30 AM 10:45 AM …" at bounding box center [1009, 377] width 161 height 16
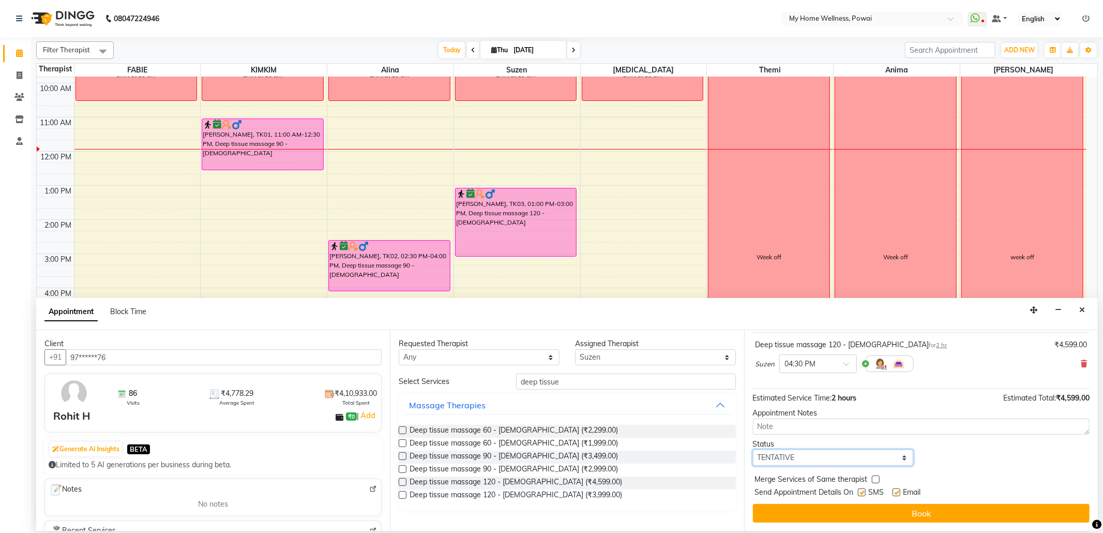
click at [896, 460] on select "Select TENTATIVE CONFIRM CHECK-IN UPCOMING" at bounding box center [833, 458] width 161 height 16
select select "confirm booking"
click at [753, 450] on select "Select TENTATIVE CONFIRM CHECK-IN UPCOMING" at bounding box center [833, 458] width 161 height 16
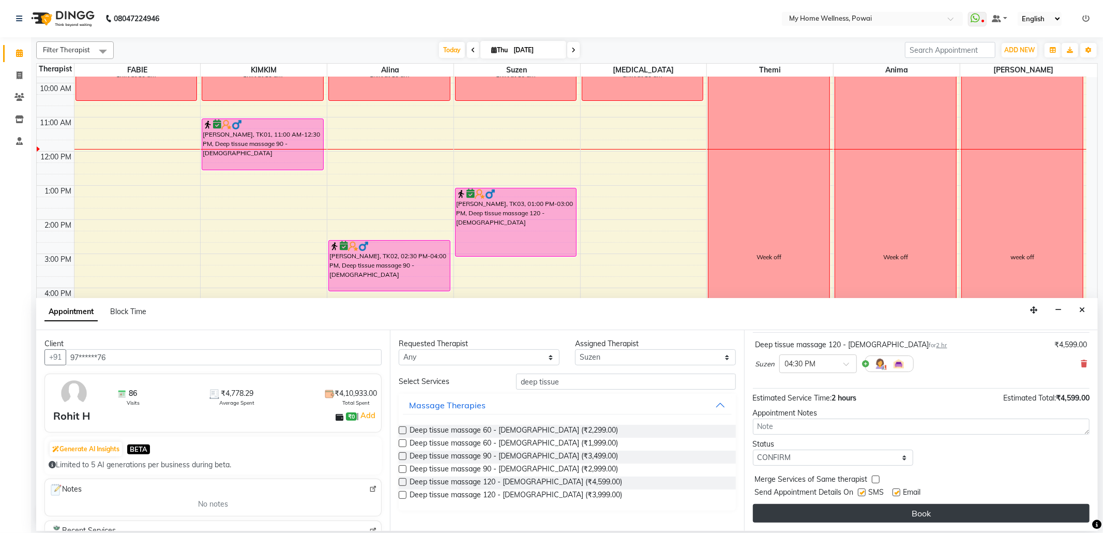
click at [853, 505] on button "Book" at bounding box center [921, 513] width 337 height 19
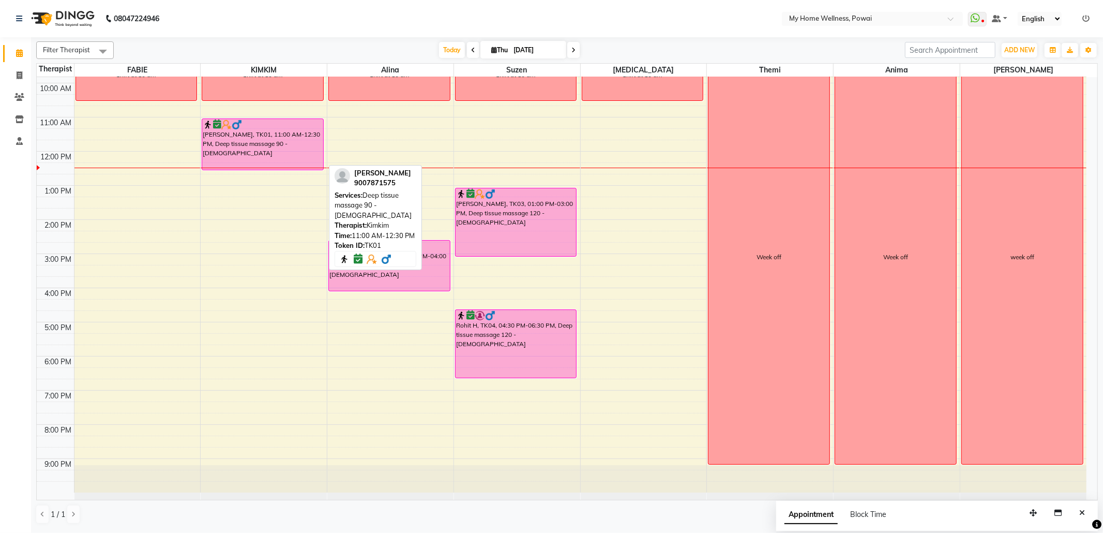
click at [258, 139] on div "[PERSON_NAME], TK01, 11:00 AM-12:30 PM, Deep tissue massage 90 - [DEMOGRAPHIC_D…" at bounding box center [262, 144] width 121 height 51
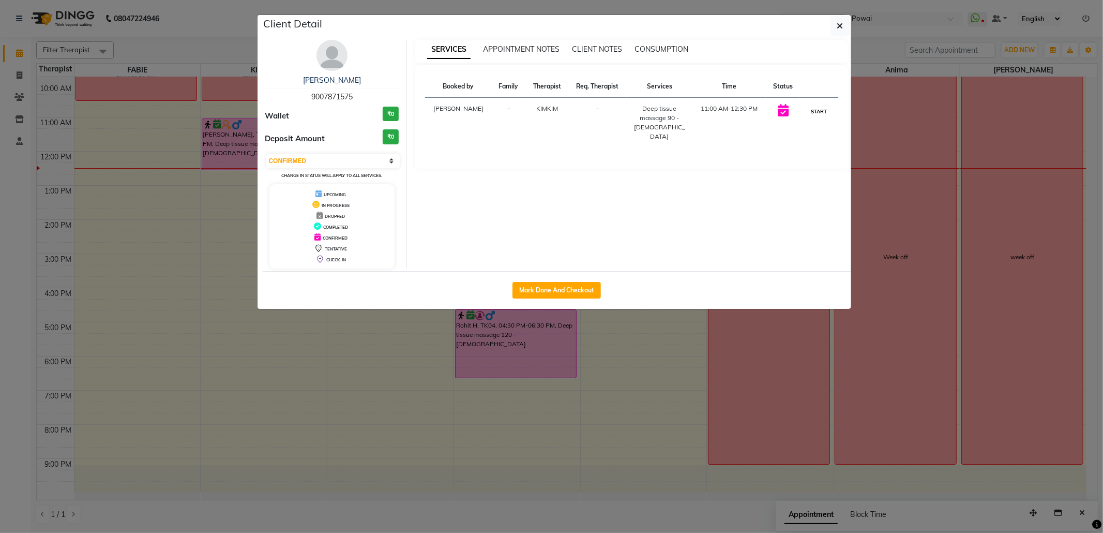
click at [821, 113] on button "START" at bounding box center [819, 111] width 21 height 13
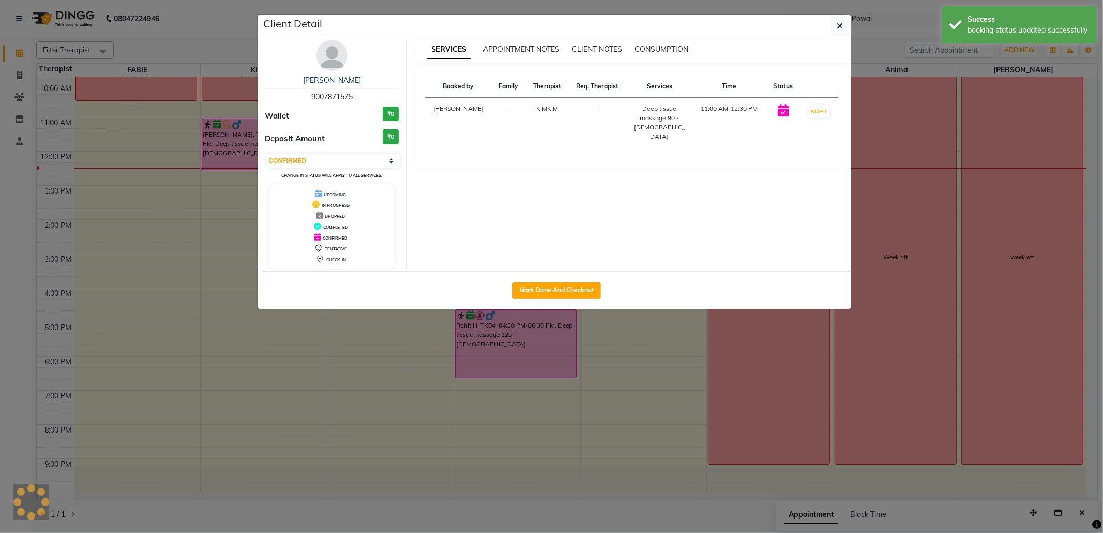
select select "1"
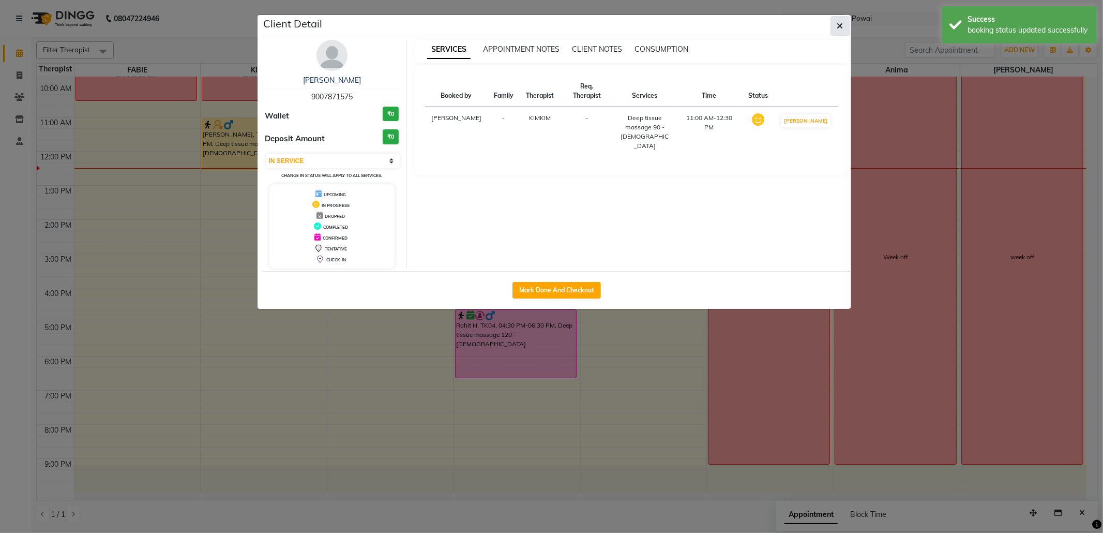
click at [834, 27] on button "button" at bounding box center [841, 26] width 20 height 20
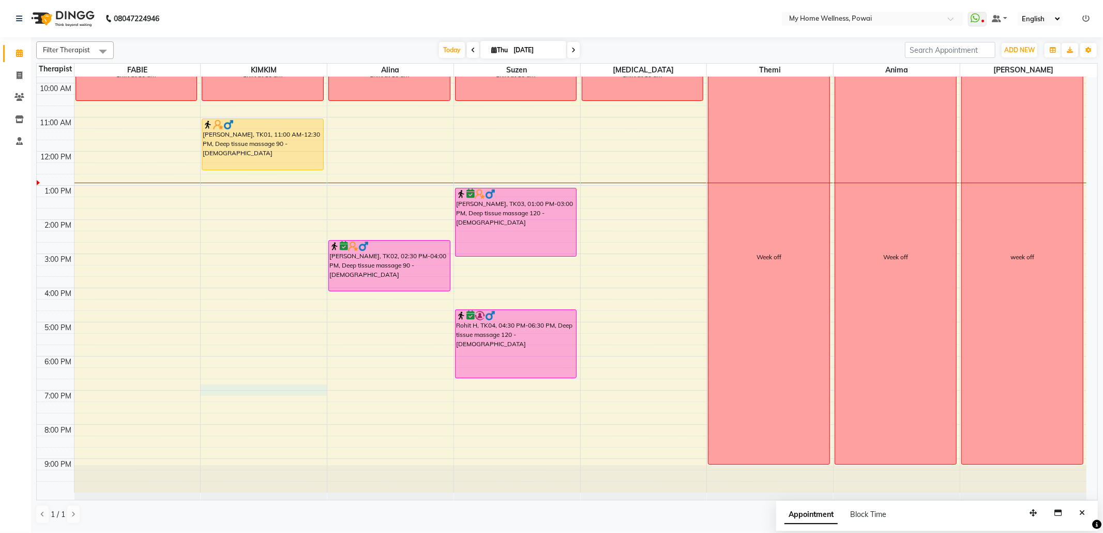
click at [212, 389] on div "8:00 AM 9:00 AM 10:00 AM 11:00 AM 12:00 PM 1:00 PM 2:00 PM 3:00 PM 4:00 PM 5:00…" at bounding box center [562, 253] width 1050 height 477
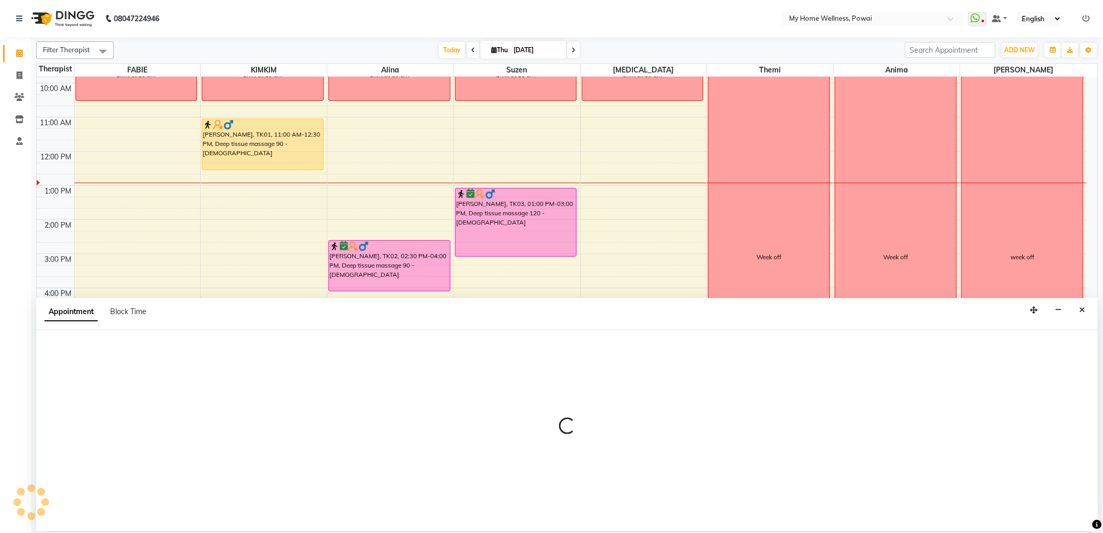
select select "87908"
select select "1125"
select select "tentative"
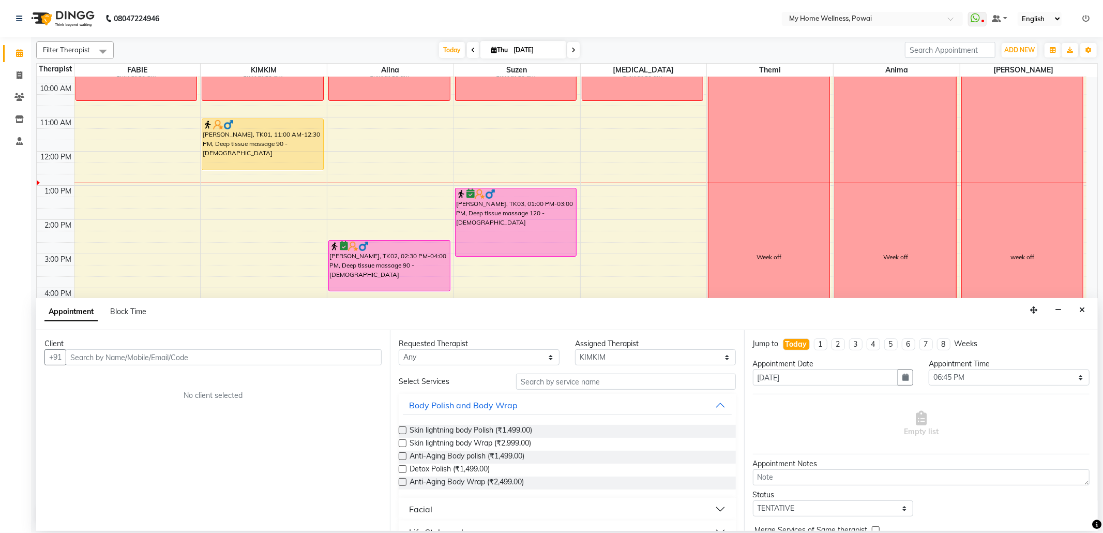
click at [197, 358] on input "text" at bounding box center [224, 357] width 316 height 16
click at [85, 383] on span "Dr. Zinal" at bounding box center [96, 380] width 33 height 10
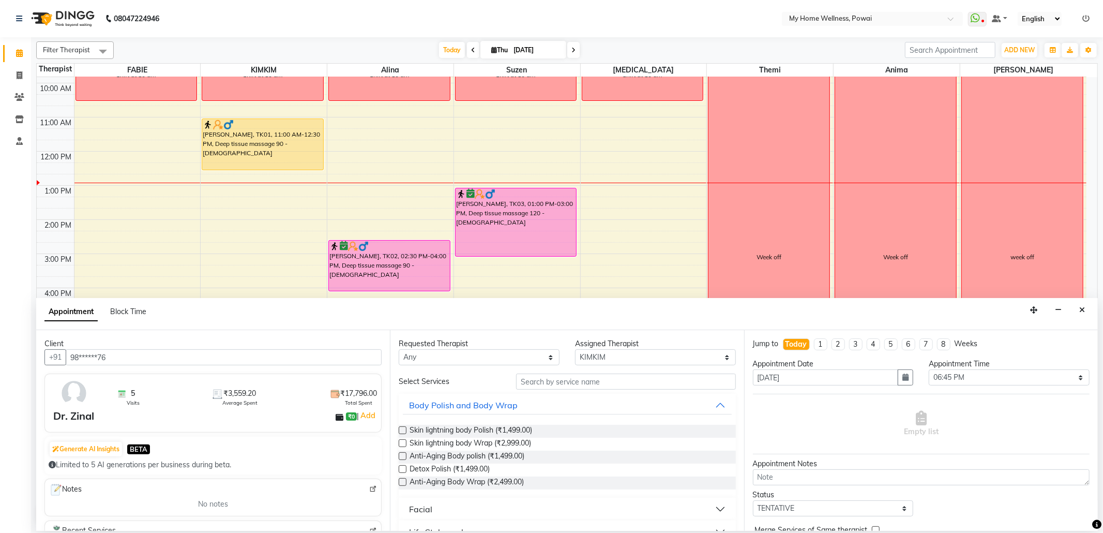
type input "98******76"
click at [535, 382] on input "text" at bounding box center [625, 381] width 219 height 16
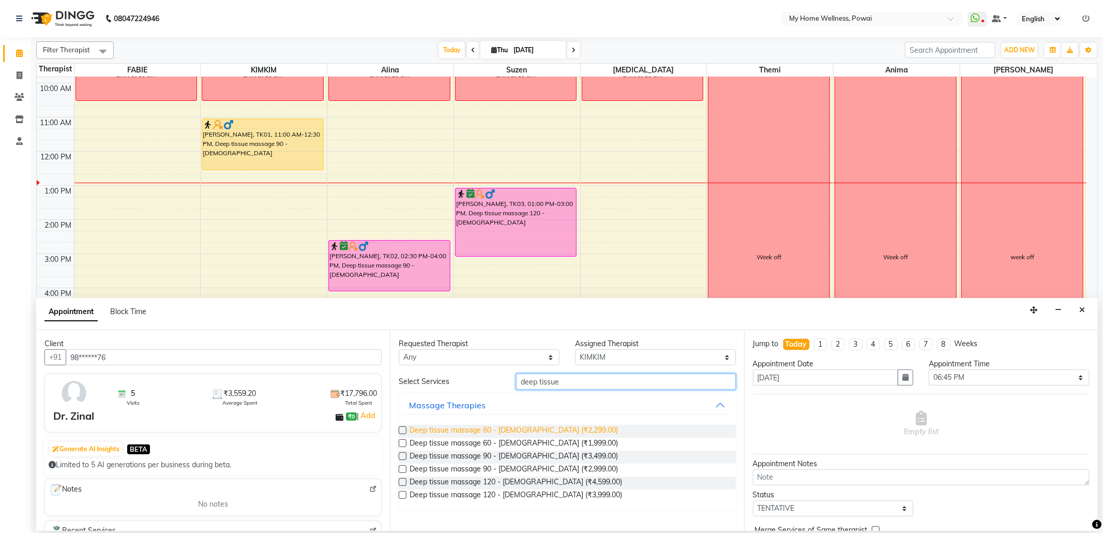
type input "deep tissue"
click at [427, 429] on span "Deep tissue massage 60 - [DEMOGRAPHIC_DATA] (₹2,299.00)" at bounding box center [514, 431] width 208 height 13
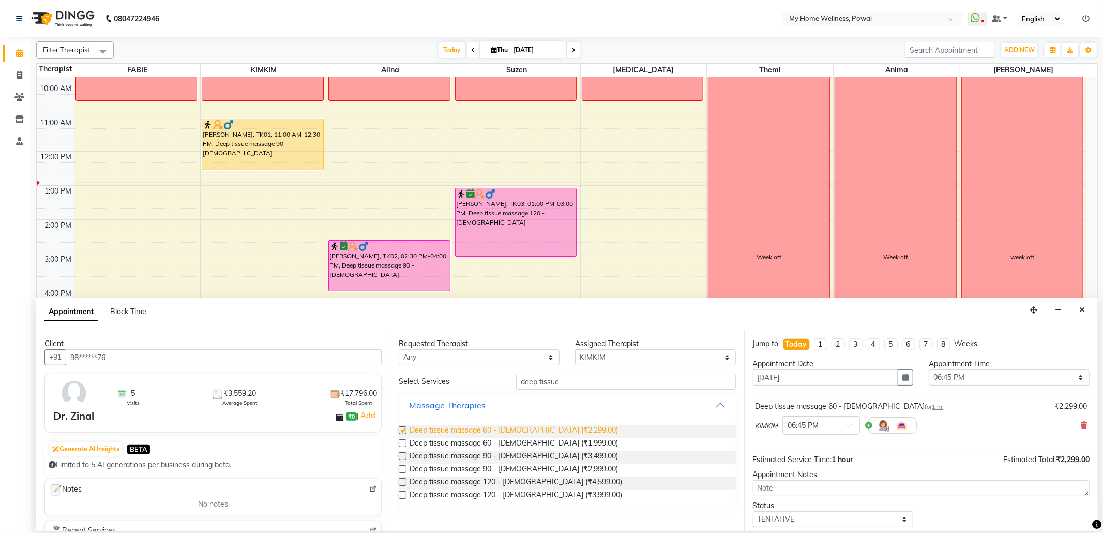
checkbox input "false"
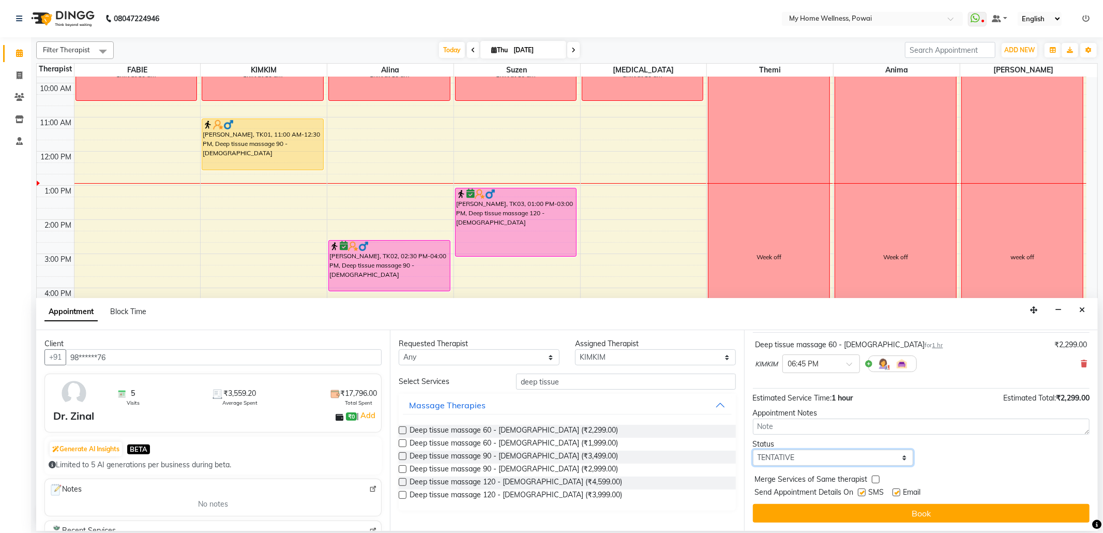
click at [900, 457] on select "Select TENTATIVE CONFIRM CHECK-IN UPCOMING" at bounding box center [833, 458] width 161 height 16
select select "confirm booking"
click at [753, 450] on select "Select TENTATIVE CONFIRM CHECK-IN UPCOMING" at bounding box center [833, 458] width 161 height 16
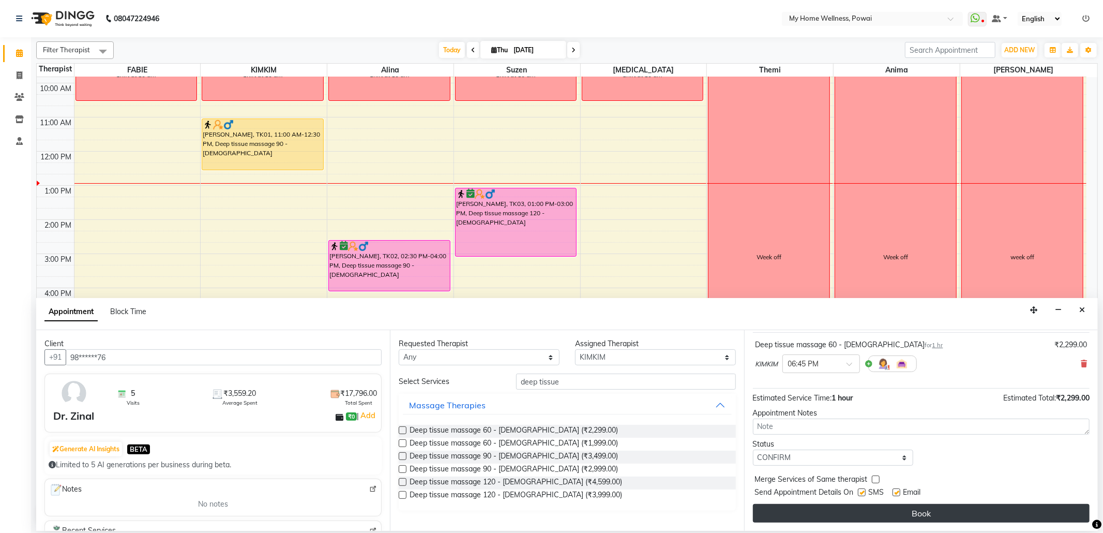
click at [841, 515] on button "Book" at bounding box center [921, 513] width 337 height 19
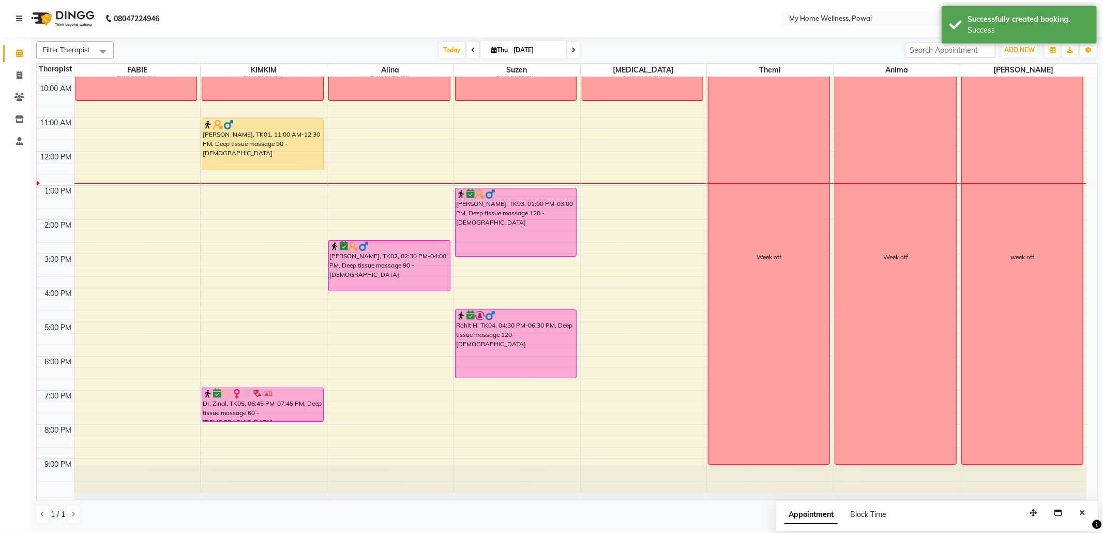
click at [353, 390] on div "8:00 AM 9:00 AM 10:00 AM 11:00 AM 12:00 PM 1:00 PM 2:00 PM 3:00 PM 4:00 PM 5:00…" at bounding box center [562, 253] width 1050 height 477
select select "30586"
select select "tentative"
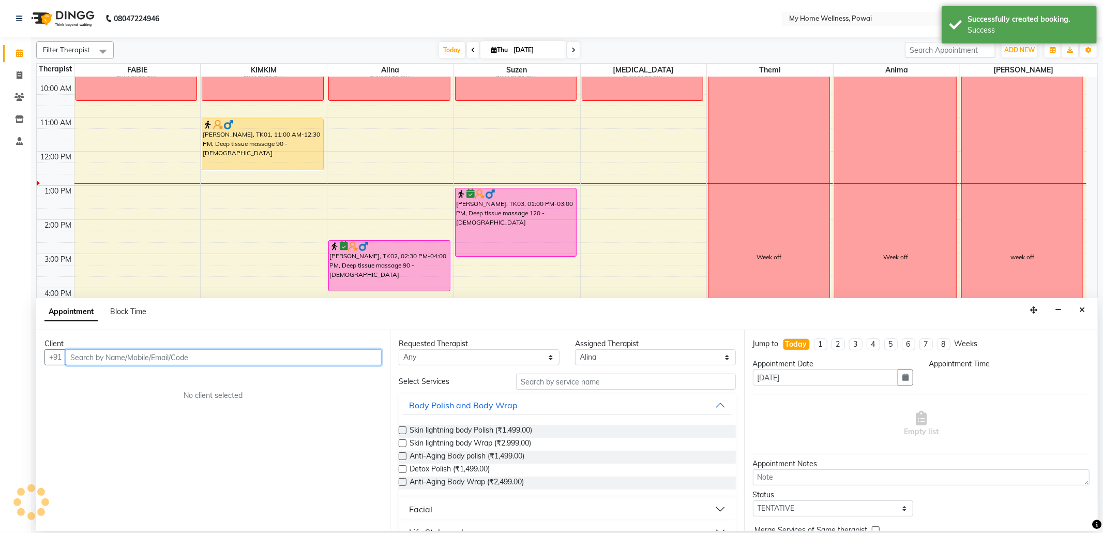
select select "1125"
click at [170, 358] on input "text" at bounding box center [224, 357] width 316 height 16
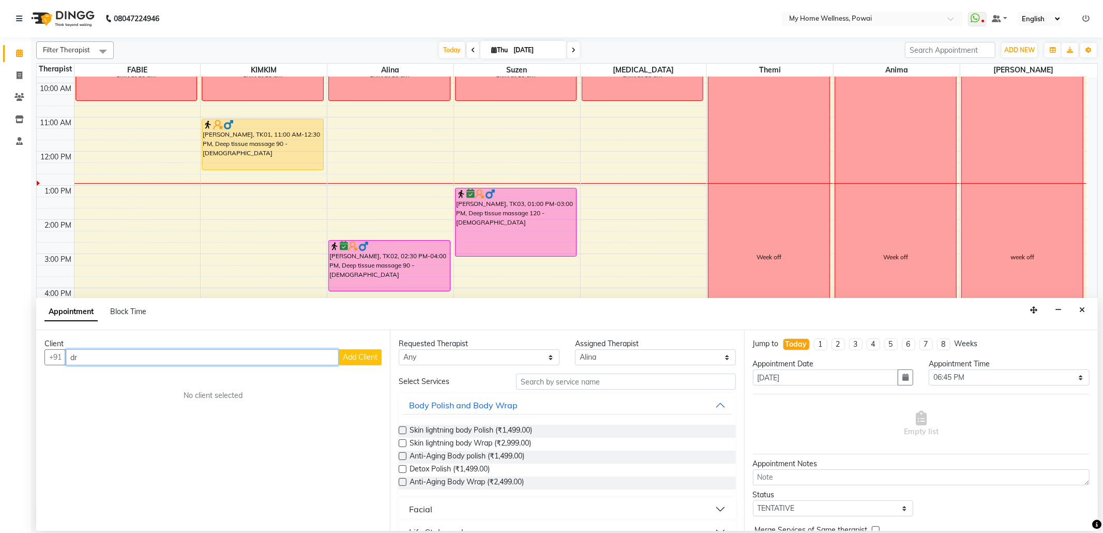
type input "d"
click at [228, 358] on input "Dr [PERSON_NAME]" at bounding box center [202, 357] width 273 height 16
type input "D"
click at [112, 385] on button "Dr. Zinal 98******76" at bounding box center [118, 379] width 102 height 17
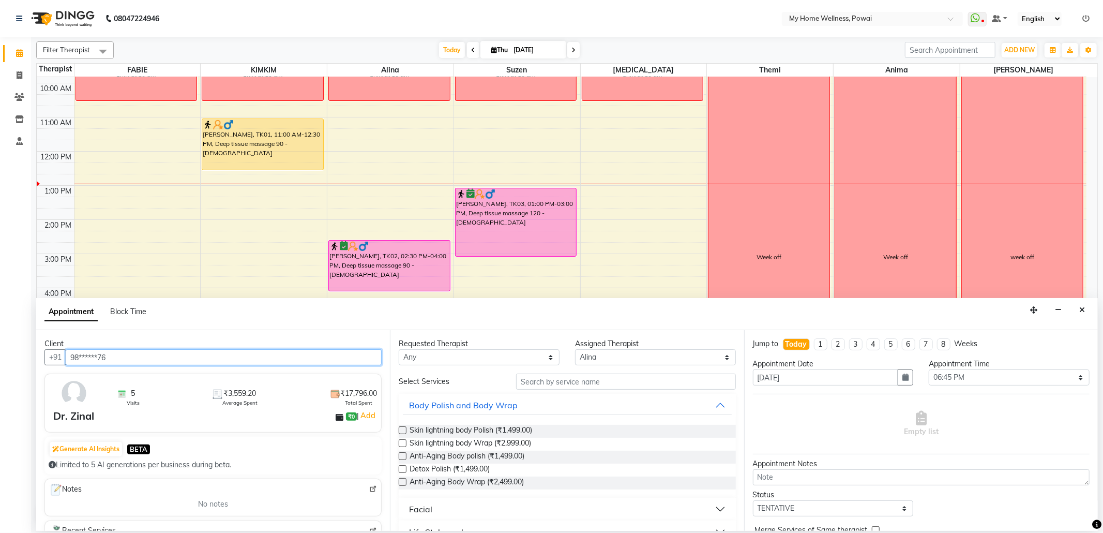
type input "98******76"
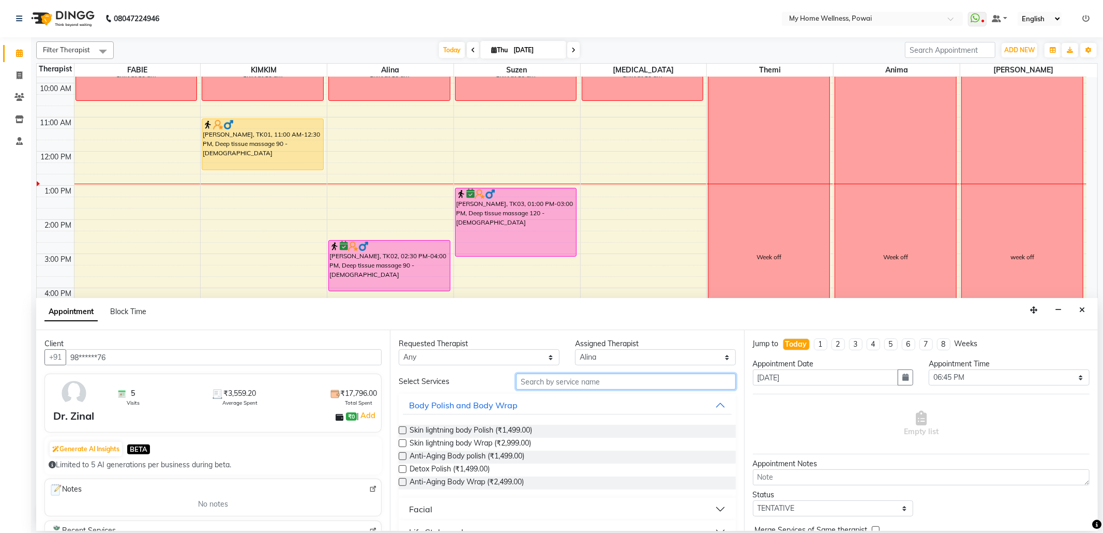
click at [557, 382] on input "text" at bounding box center [625, 381] width 219 height 16
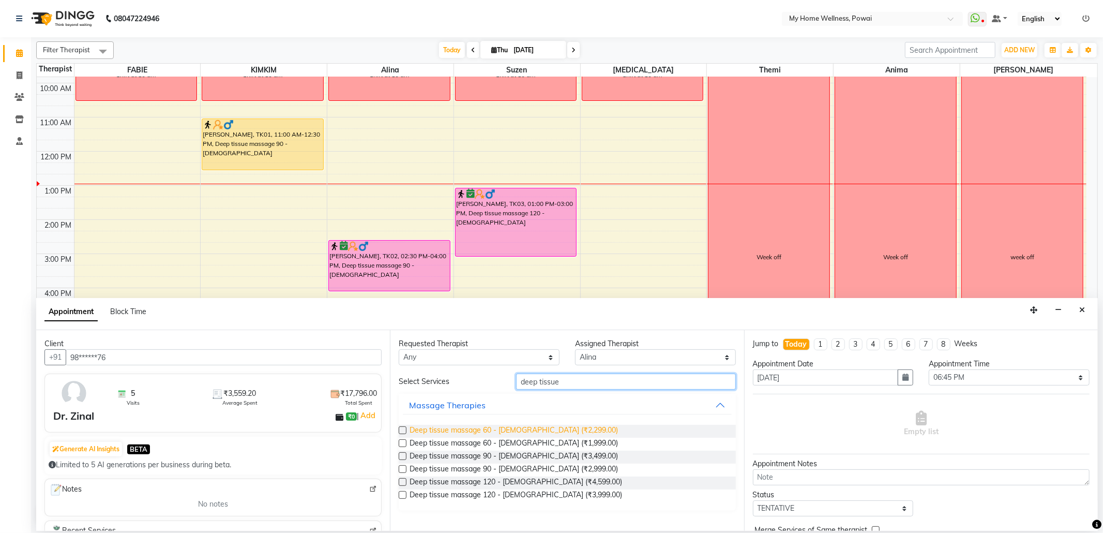
type input "deep tissue"
click at [512, 427] on span "Deep tissue massage 60 - [DEMOGRAPHIC_DATA] (₹2,299.00)" at bounding box center [514, 431] width 208 height 13
checkbox input "false"
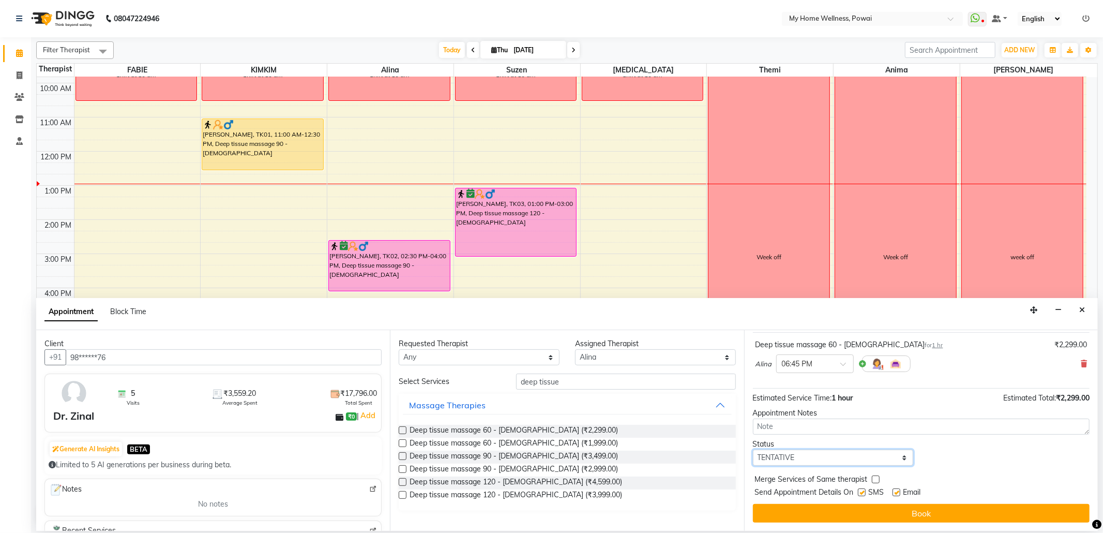
drag, startPoint x: 899, startPoint y: 459, endPoint x: 890, endPoint y: 451, distance: 12.5
click at [899, 459] on select "Select TENTATIVE CONFIRM CHECK-IN UPCOMING" at bounding box center [833, 458] width 161 height 16
select select "confirm booking"
click at [753, 450] on select "Select TENTATIVE CONFIRM CHECK-IN UPCOMING" at bounding box center [833, 458] width 161 height 16
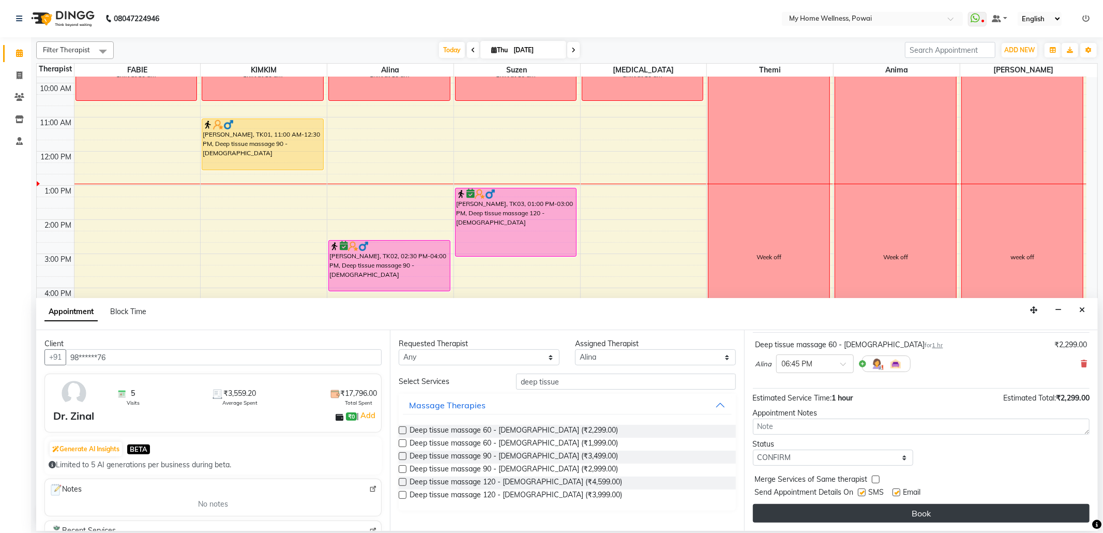
click at [855, 510] on button "Book" at bounding box center [921, 513] width 337 height 19
